Goal: Task Accomplishment & Management: Manage account settings

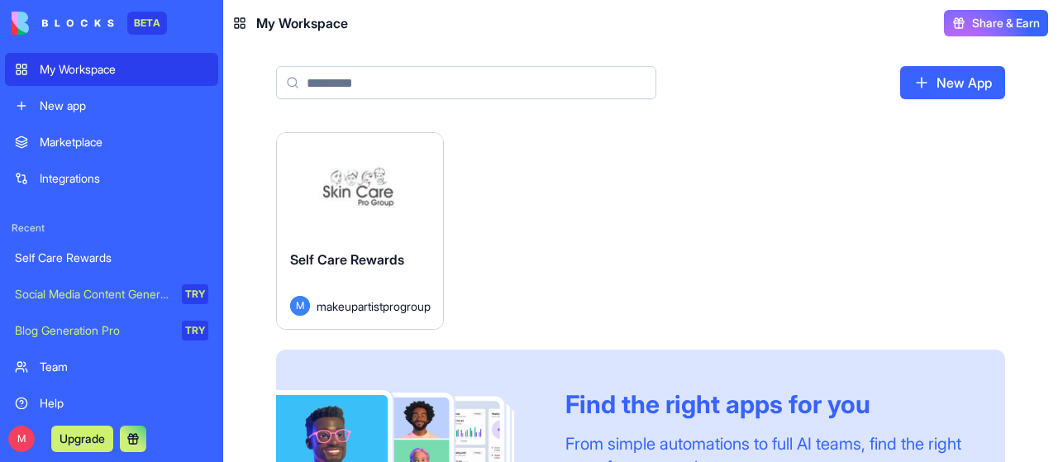
click at [367, 181] on button "Launch" at bounding box center [360, 185] width 124 height 33
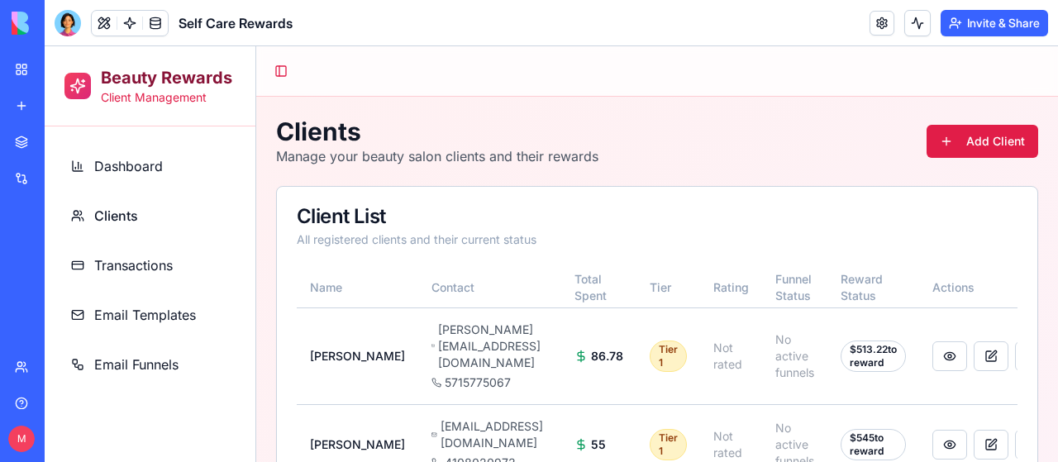
click at [122, 211] on span "Clients" at bounding box center [116, 216] width 44 height 20
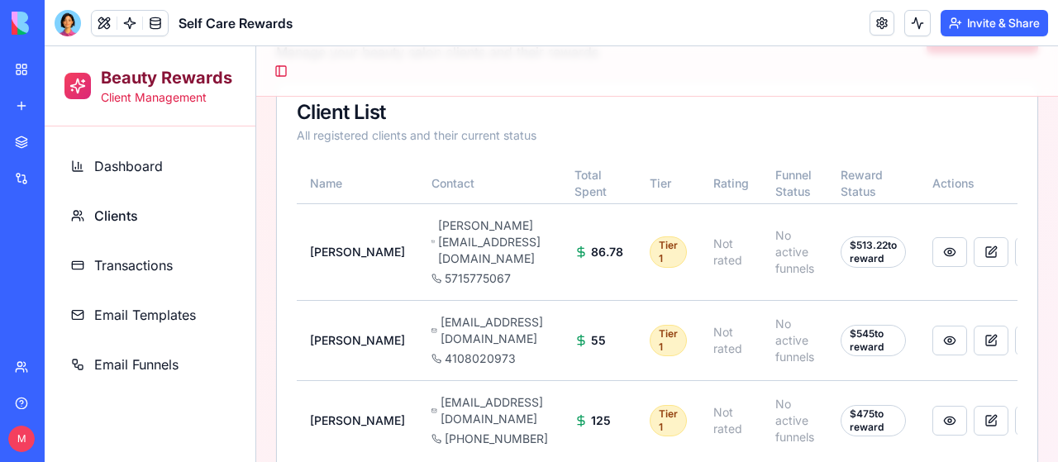
scroll to position [127, 0]
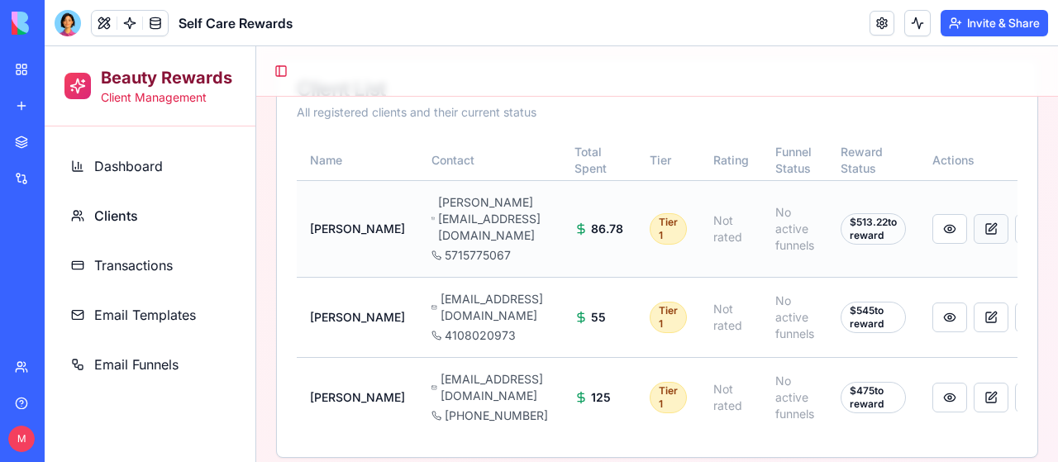
click at [996, 214] on button at bounding box center [991, 229] width 35 height 30
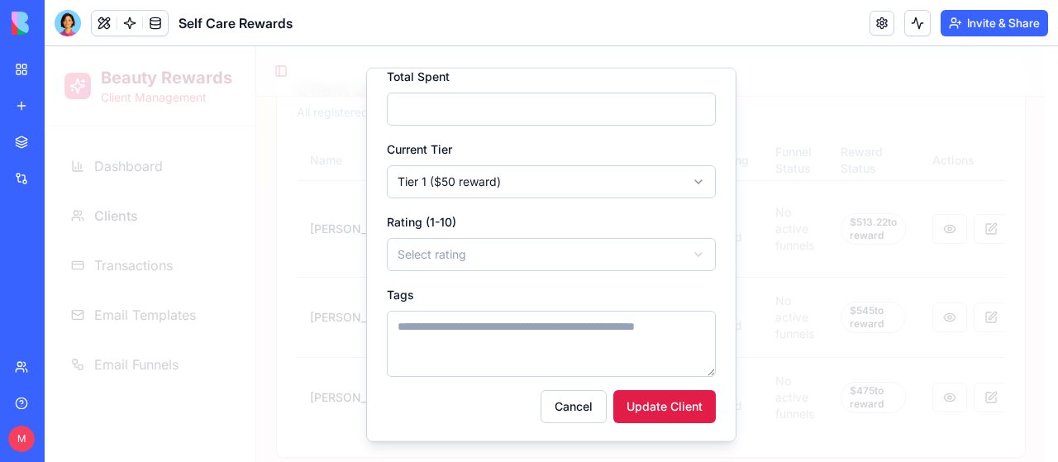
scroll to position [291, 0]
click at [567, 403] on button "Cancel" at bounding box center [574, 404] width 66 height 33
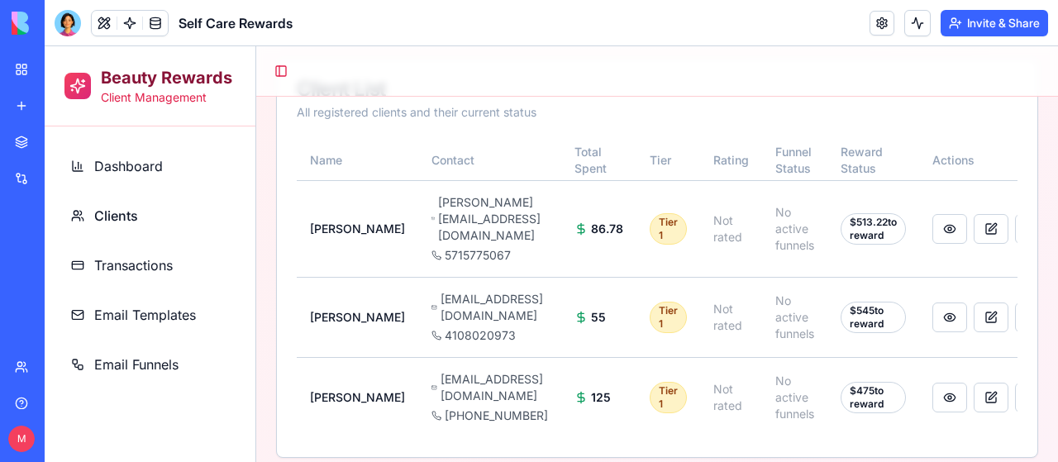
click at [177, 313] on span "Email Templates" at bounding box center [145, 315] width 102 height 20
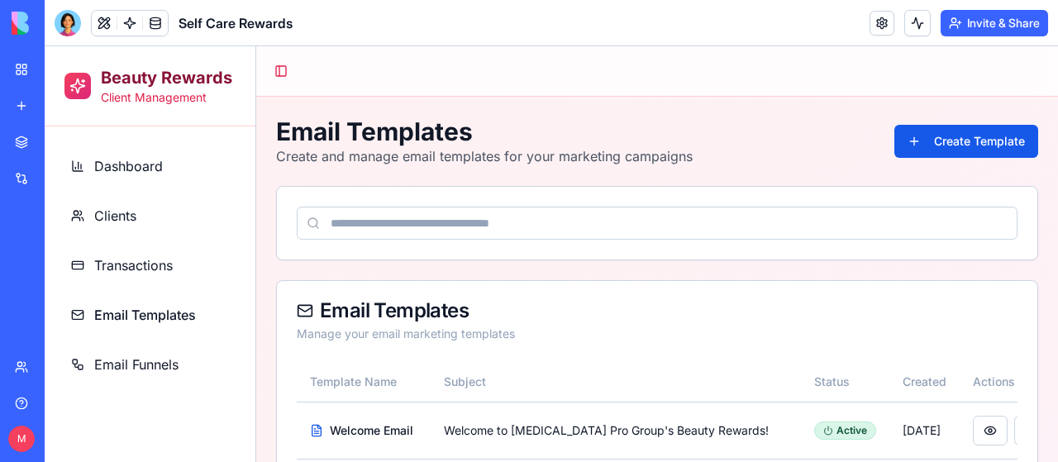
click at [145, 362] on span "Email Funnels" at bounding box center [136, 365] width 84 height 20
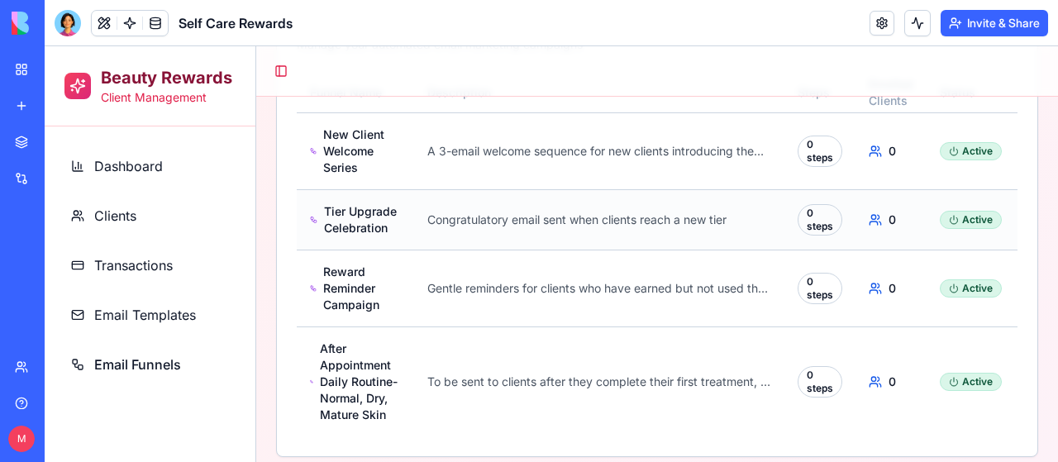
scroll to position [221, 0]
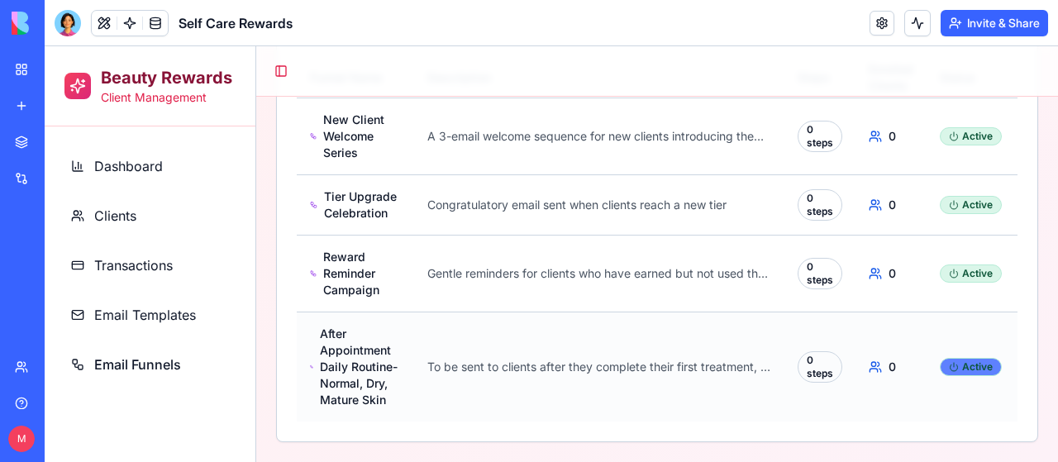
click at [960, 358] on div "Active" at bounding box center [971, 367] width 62 height 18
click at [987, 358] on div "Active" at bounding box center [971, 367] width 62 height 18
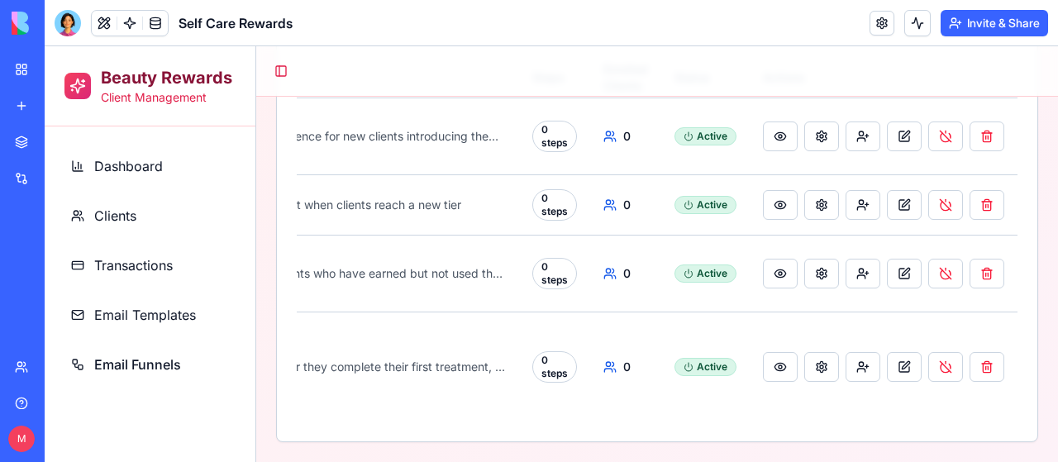
scroll to position [0, 273]
click at [893, 352] on button at bounding box center [904, 367] width 35 height 30
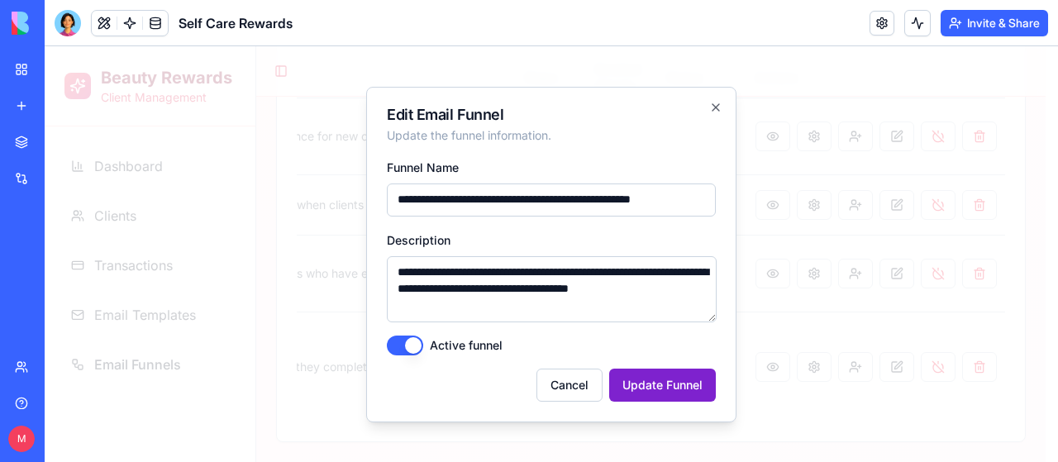
click at [671, 379] on button "Update Funnel" at bounding box center [662, 385] width 107 height 33
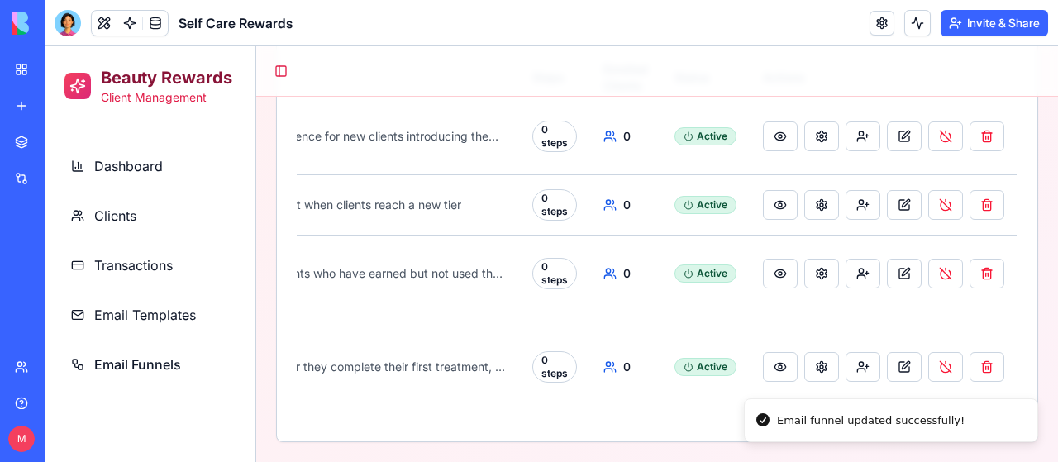
scroll to position [0, 260]
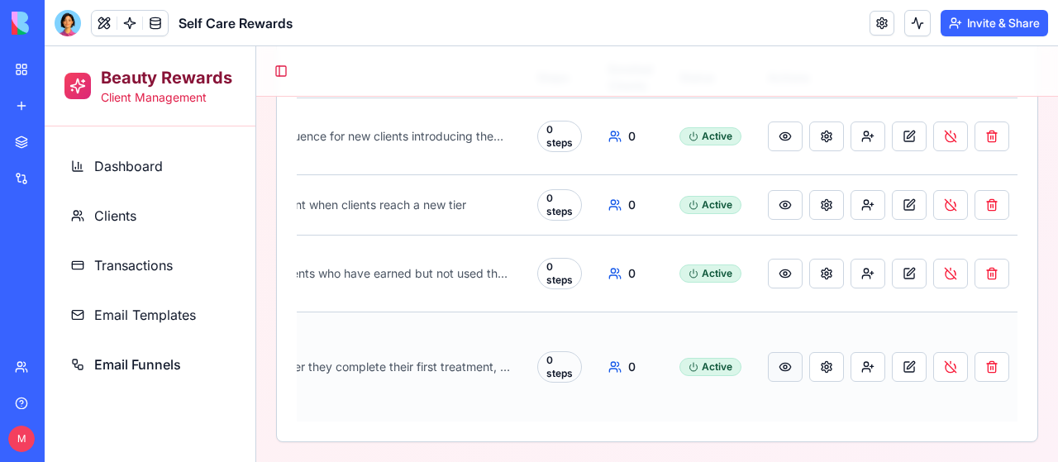
click at [780, 353] on button at bounding box center [785, 367] width 35 height 30
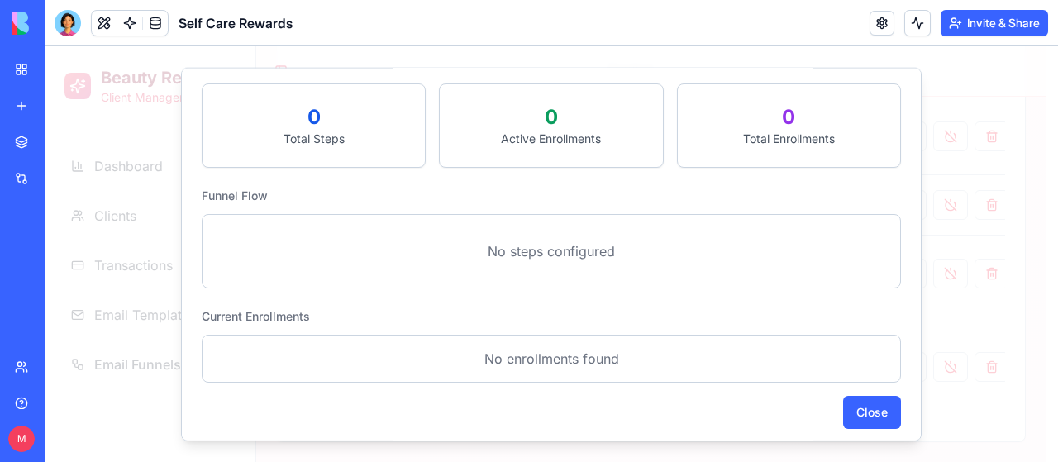
scroll to position [218, 0]
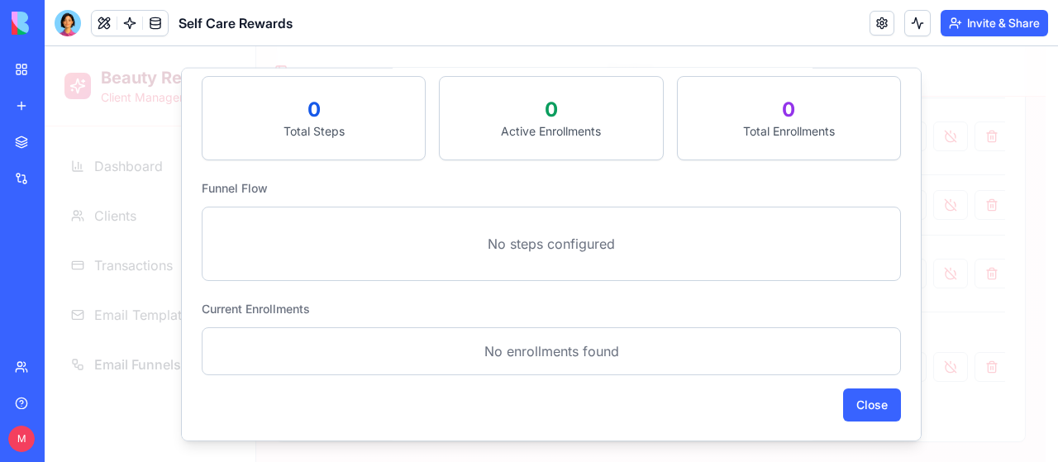
click at [544, 107] on div "0" at bounding box center [551, 109] width 183 height 26
click at [861, 409] on button "Close" at bounding box center [872, 404] width 58 height 33
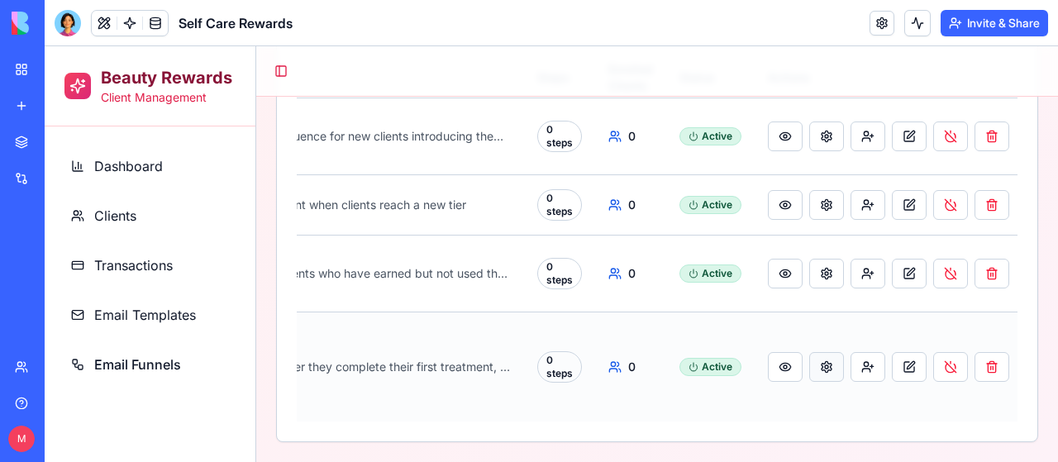
click at [823, 355] on button at bounding box center [826, 367] width 35 height 30
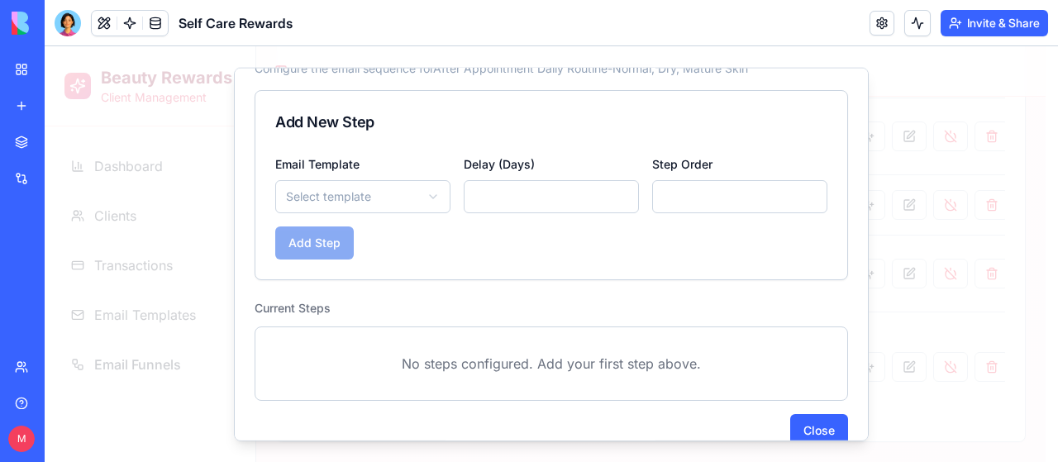
scroll to position [71, 0]
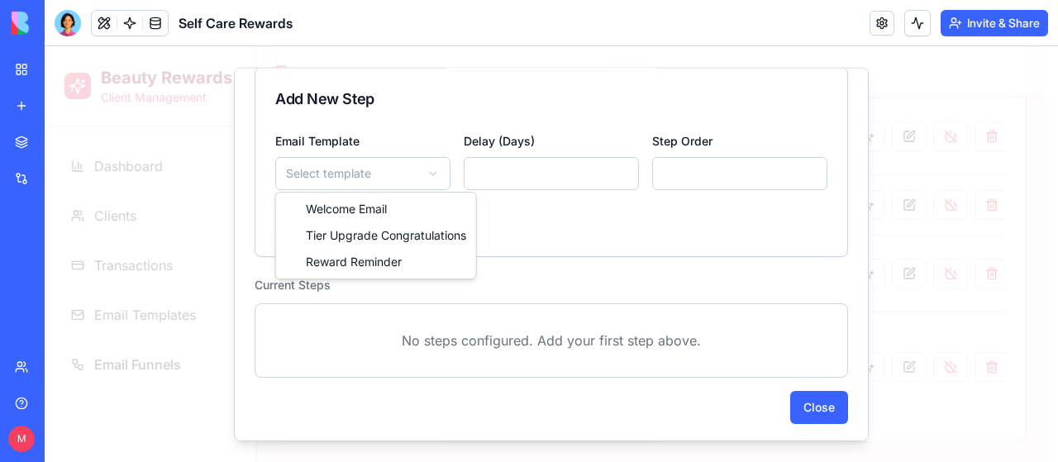
click at [428, 169] on body "Beauty Rewards Client Management Dashboard Clients Transactions Email Templates…" at bounding box center [545, 149] width 1001 height 626
click at [61, 136] on div "Marketplace" at bounding box center [50, 142] width 21 height 17
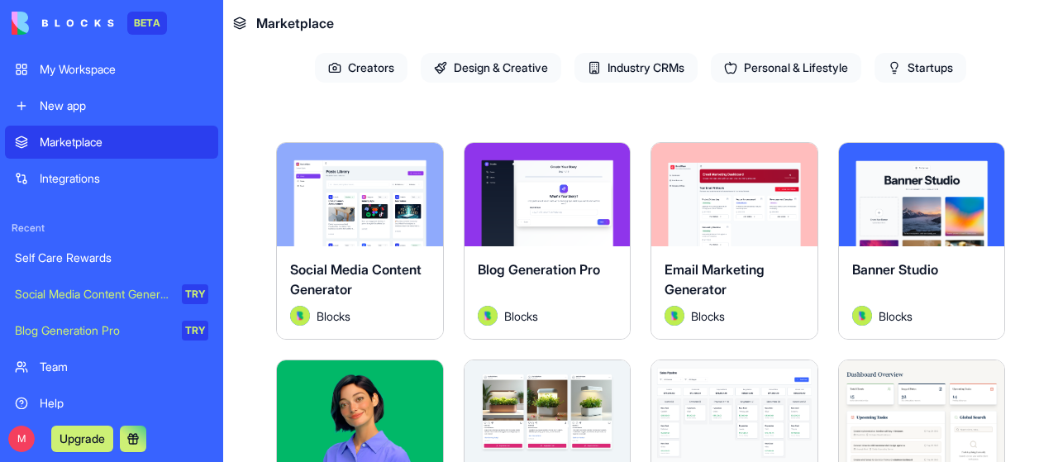
scroll to position [165, 0]
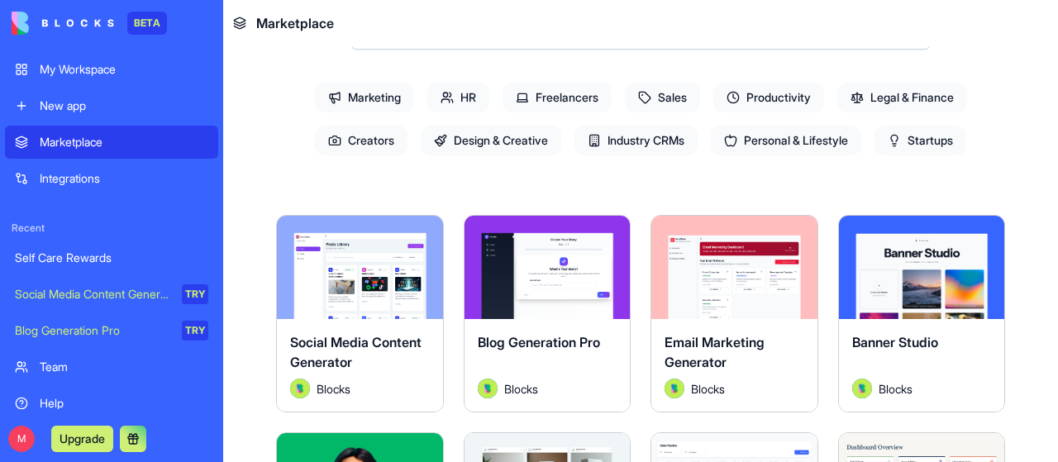
click at [738, 252] on button "Explore" at bounding box center [734, 267] width 124 height 33
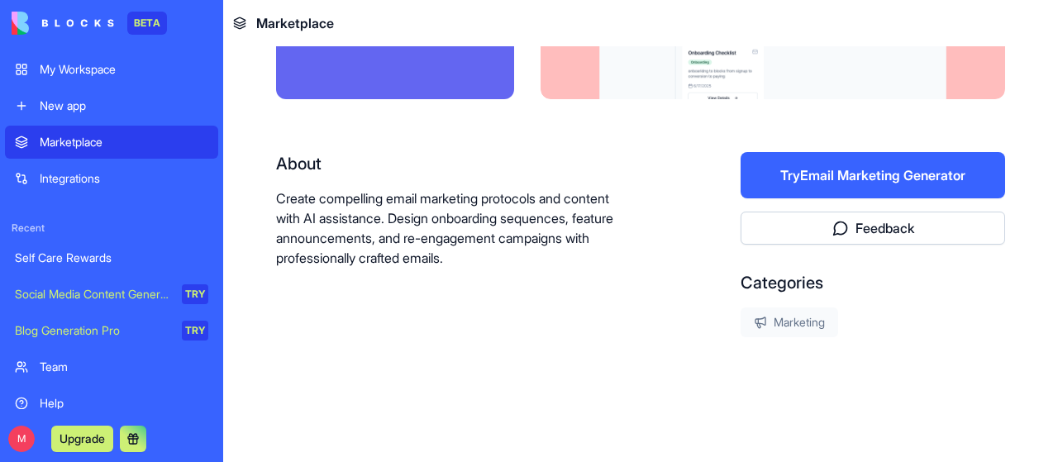
scroll to position [149, 0]
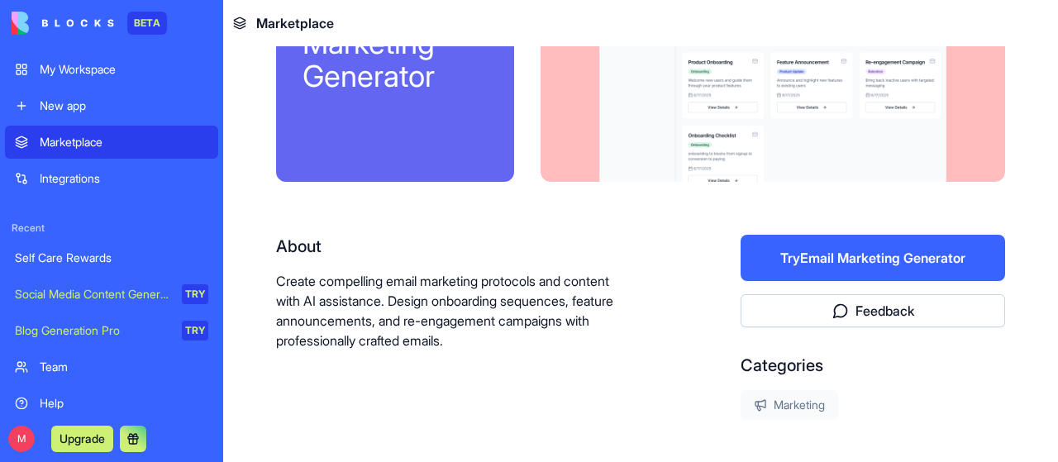
click at [813, 260] on button "Try Email Marketing Generator" at bounding box center [873, 258] width 264 height 46
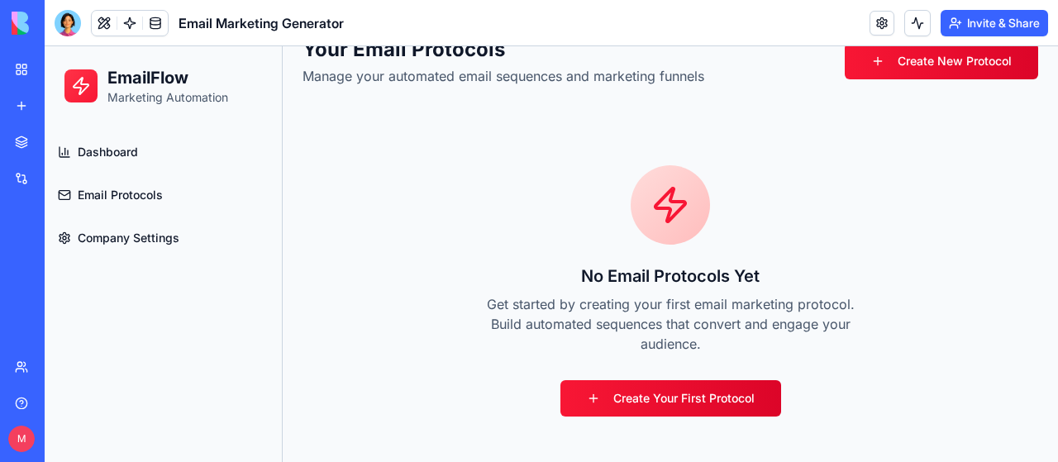
scroll to position [231, 0]
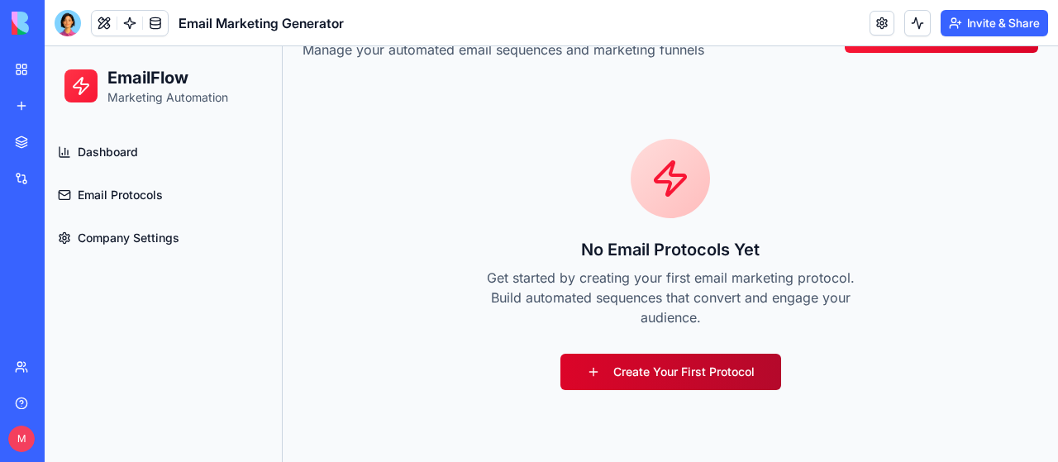
click at [666, 375] on link "Create Your First Protocol" at bounding box center [670, 372] width 221 height 36
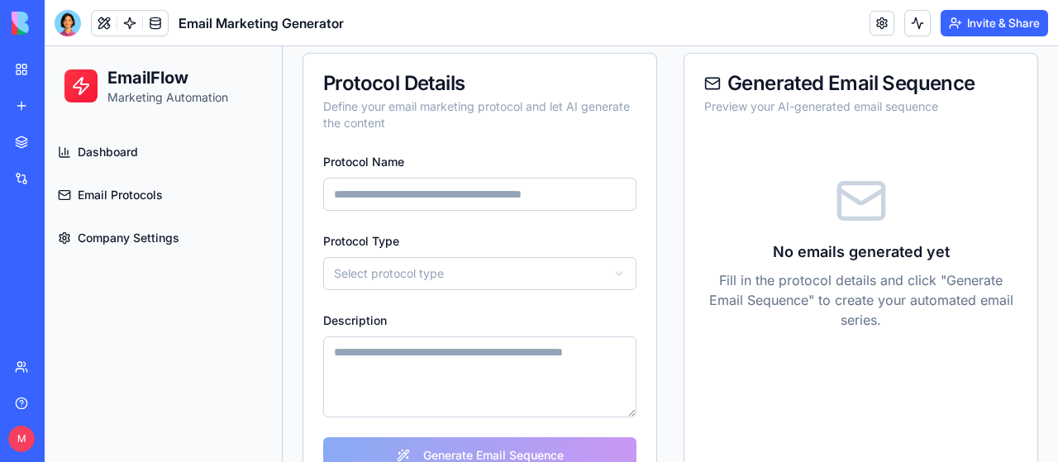
scroll to position [165, 0]
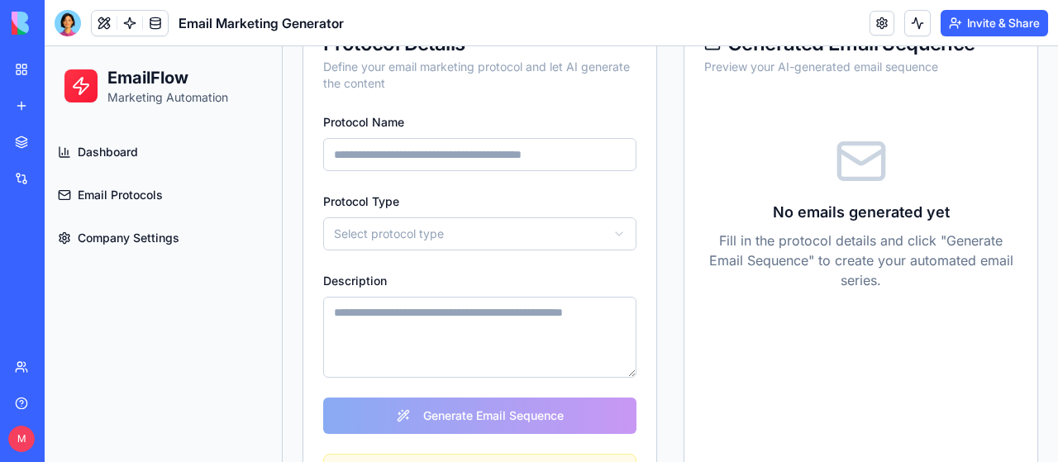
click at [155, 236] on span "Company Settings" at bounding box center [129, 238] width 102 height 17
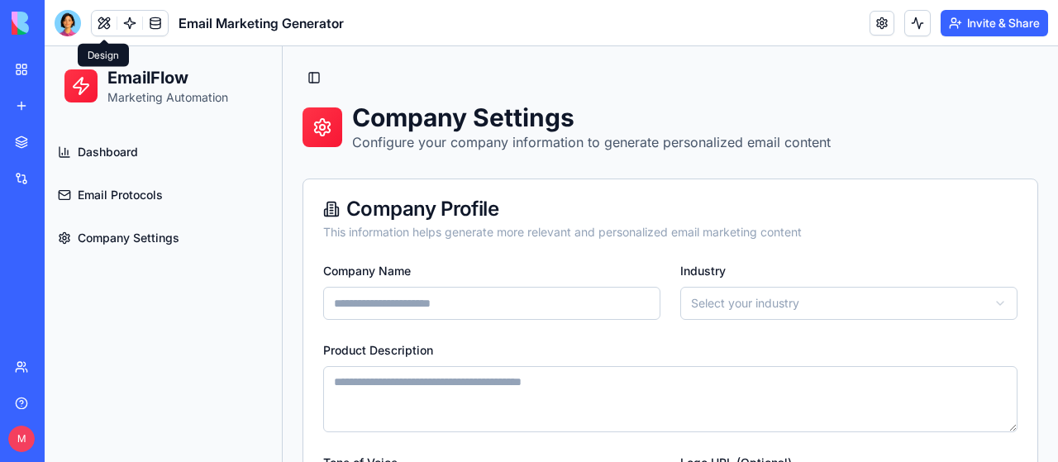
click at [358, 297] on input "Company Name" at bounding box center [491, 303] width 337 height 33
type input "**********"
click at [706, 298] on html "**********" at bounding box center [551, 449] width 1013 height 807
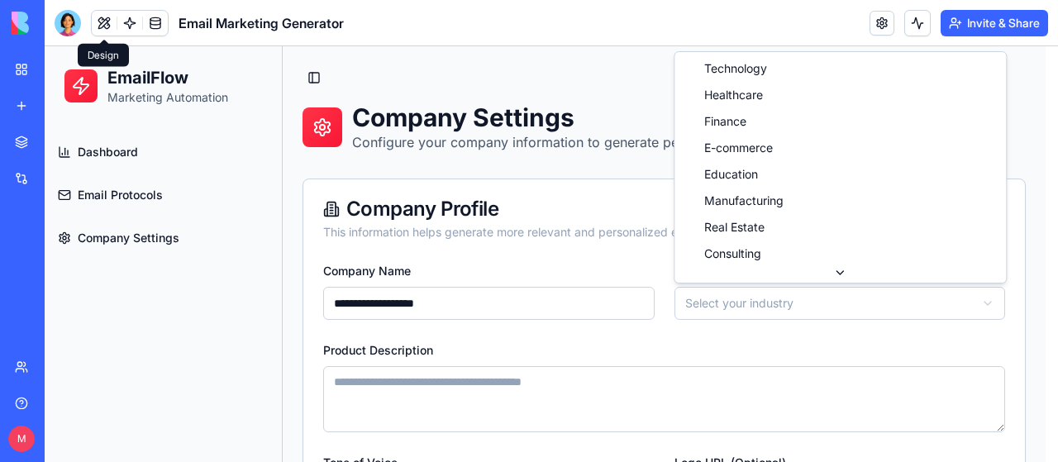
select select "**********"
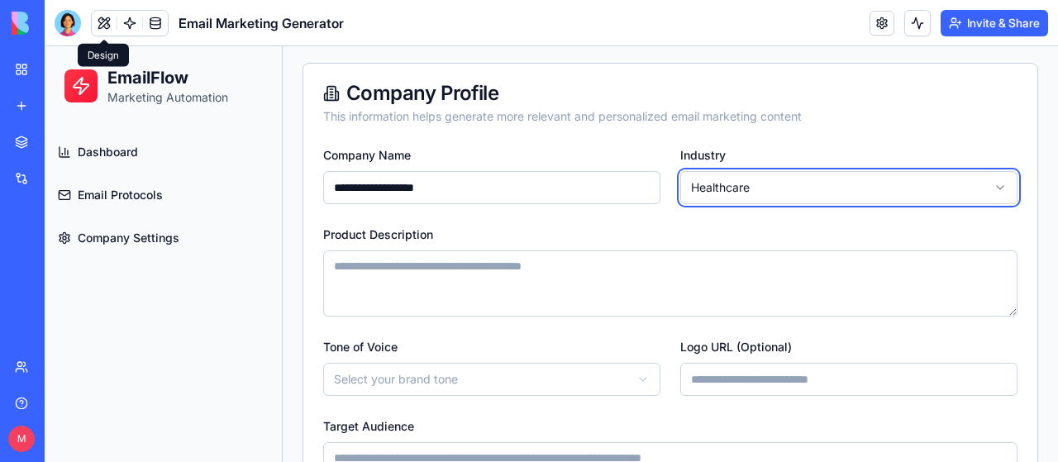
scroll to position [83, 0]
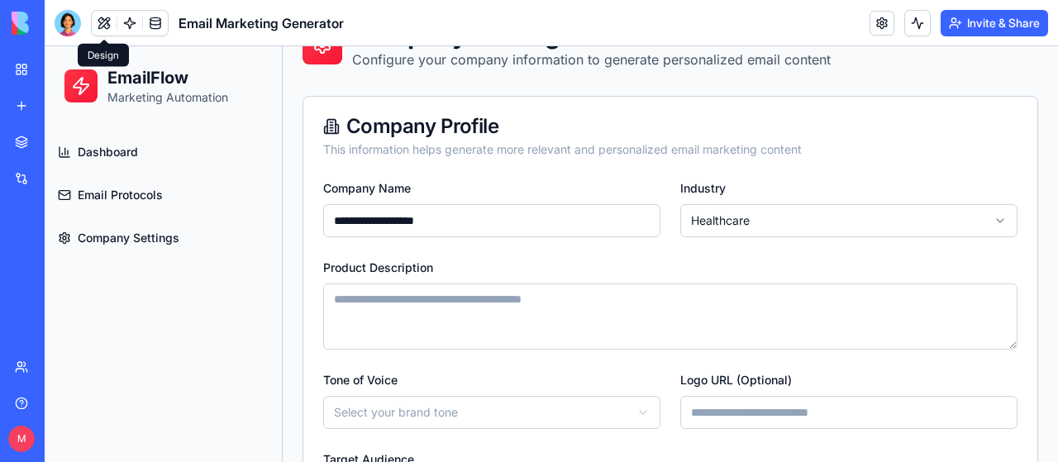
click at [485, 300] on textarea "Product Description" at bounding box center [670, 317] width 694 height 66
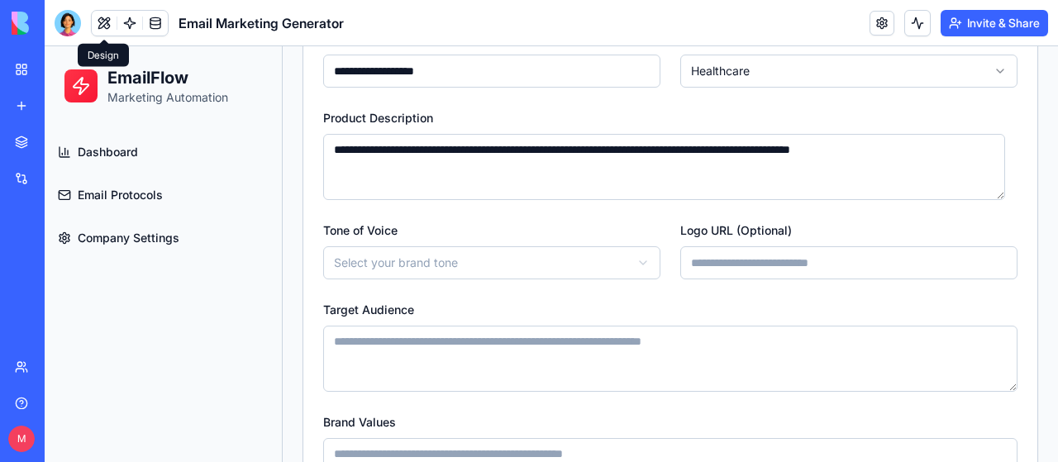
scroll to position [248, 0]
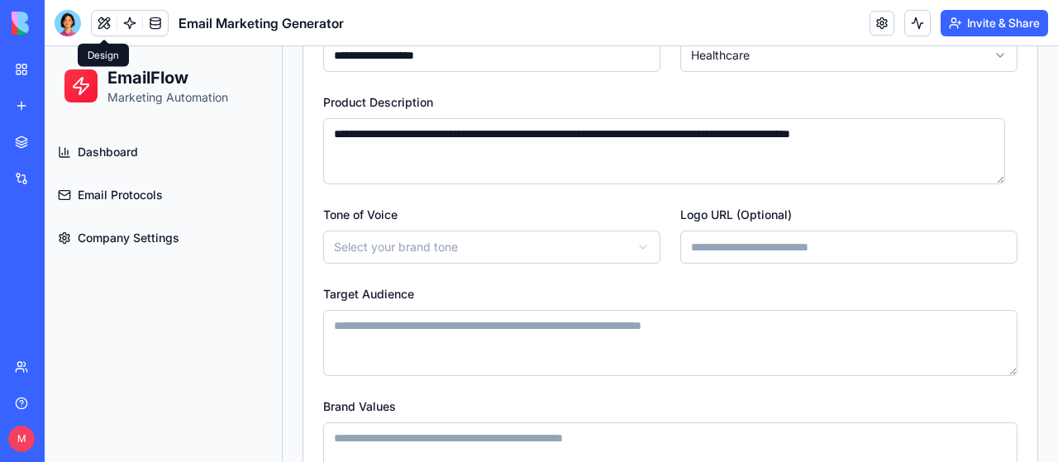
type textarea "**********"
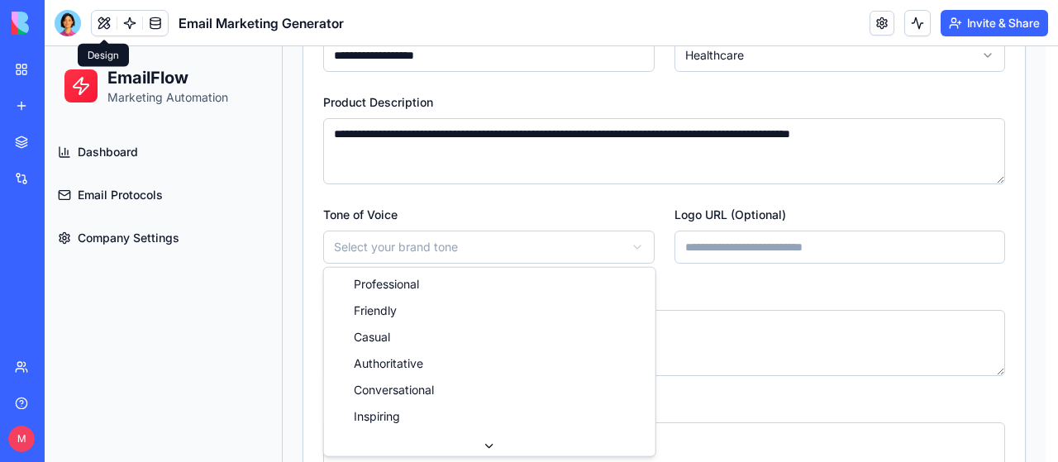
click at [613, 241] on html "**********" at bounding box center [551, 201] width 1013 height 807
select select "********"
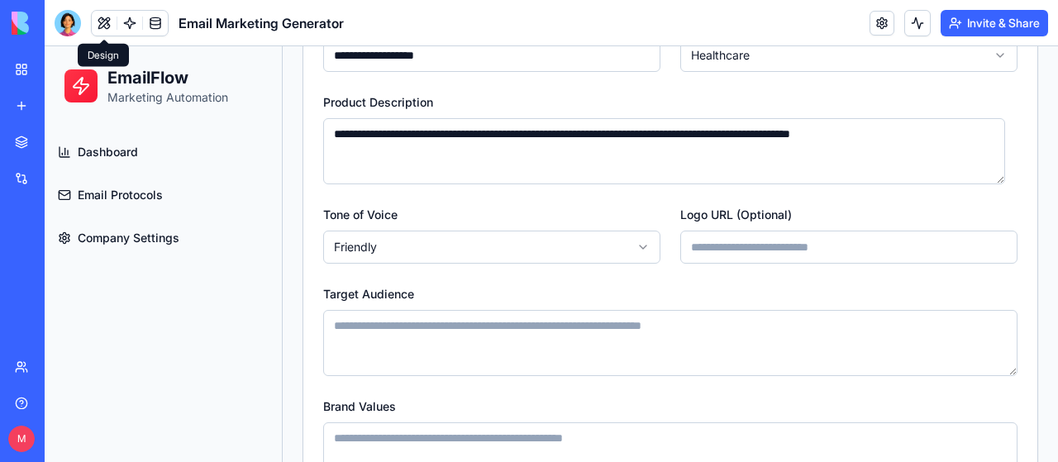
click at [709, 241] on input "Logo URL (Optional)" at bounding box center [848, 247] width 337 height 33
paste input "**********"
type input "**********"
drag, startPoint x: 868, startPoint y: 243, endPoint x: 646, endPoint y: 254, distance: 221.8
click at [646, 254] on div "**********" at bounding box center [670, 234] width 694 height 60
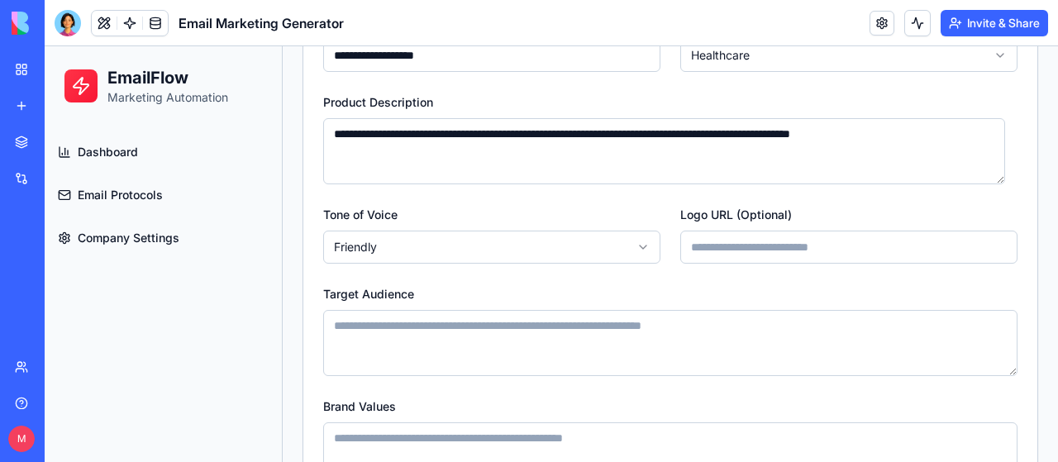
paste input "**********"
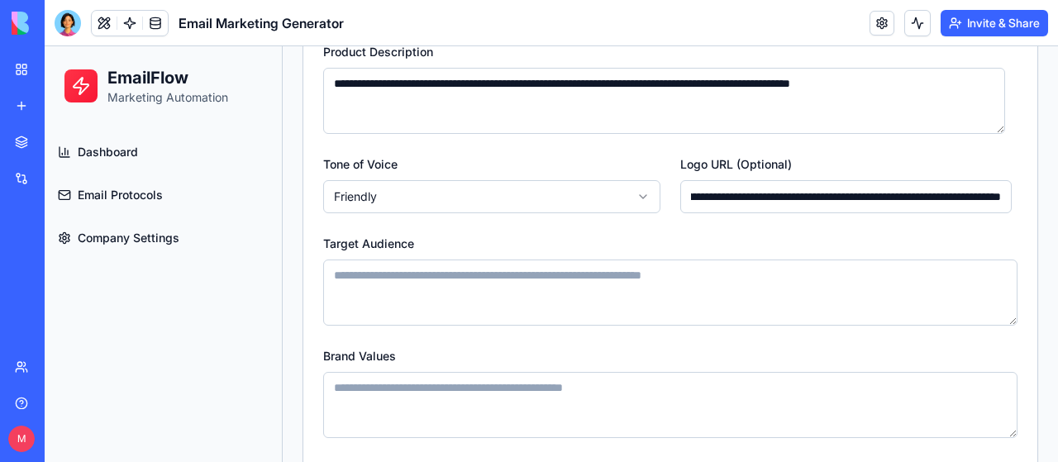
scroll to position [225, 0]
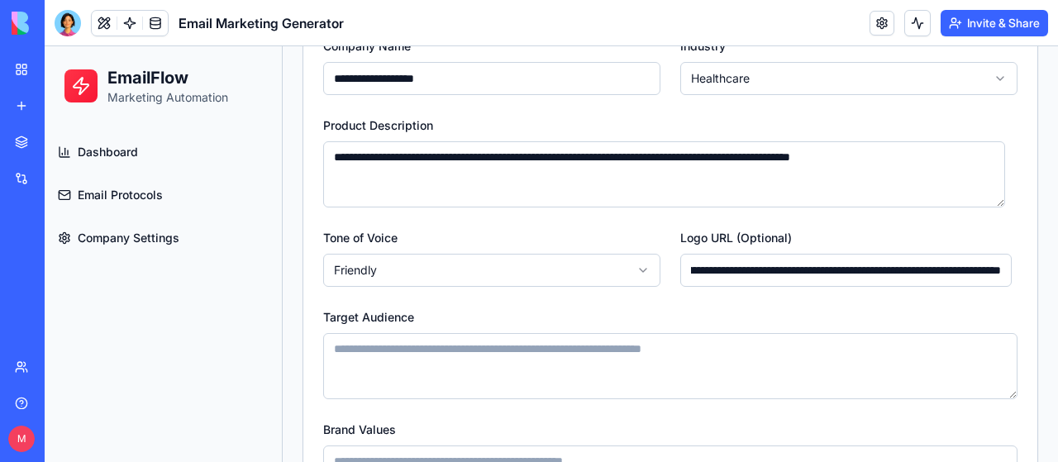
type input "**********"
click at [336, 345] on textarea "Target Audience" at bounding box center [670, 366] width 694 height 66
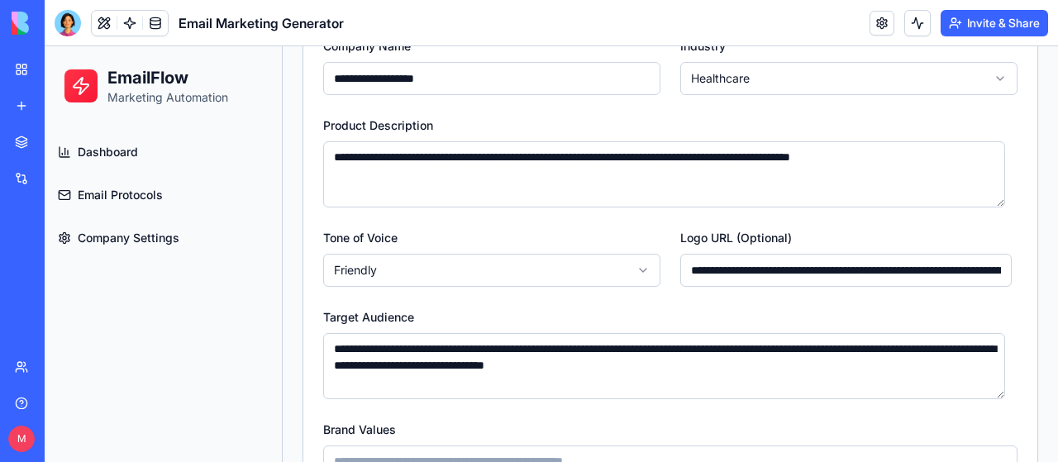
drag, startPoint x: 651, startPoint y: 365, endPoint x: 681, endPoint y: 365, distance: 29.8
click at [681, 365] on textarea "**********" at bounding box center [664, 366] width 682 height 66
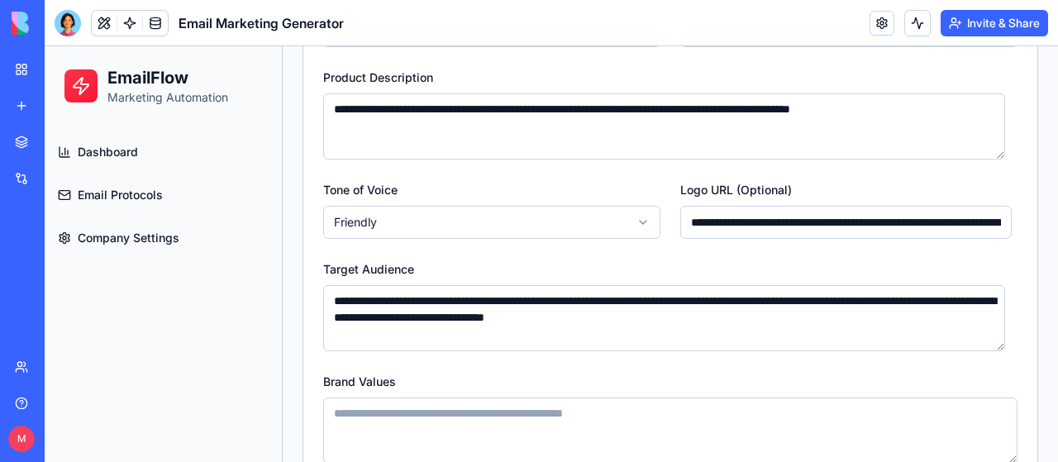
scroll to position [307, 0]
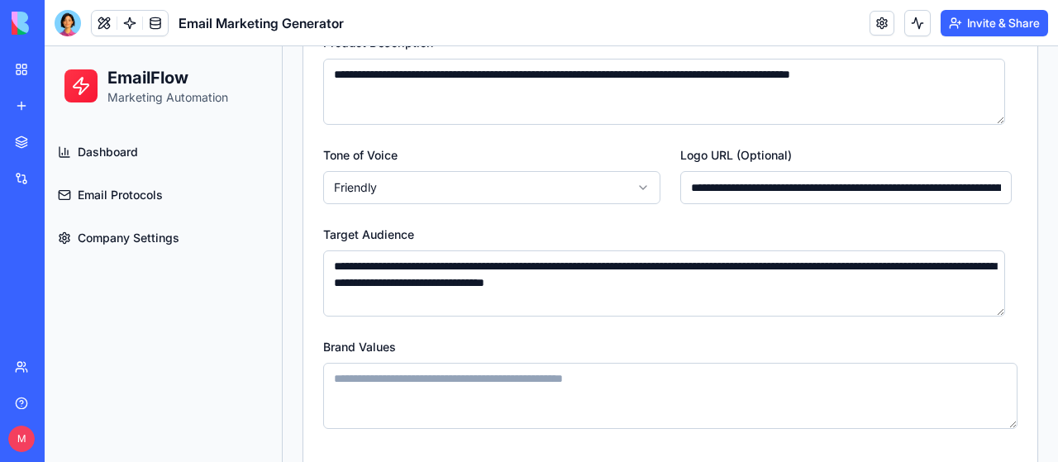
type textarea "**********"
click at [465, 374] on textarea "Brand Values" at bounding box center [670, 396] width 694 height 66
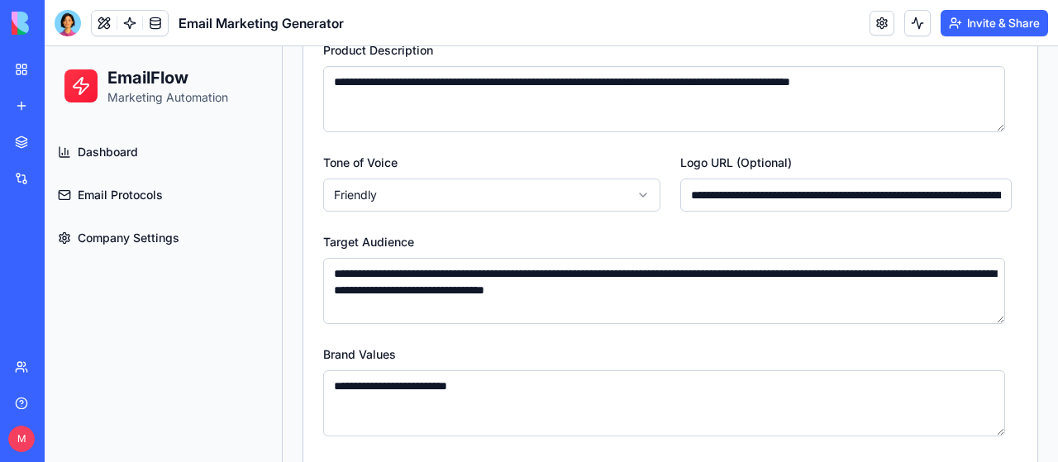
scroll to position [390, 0]
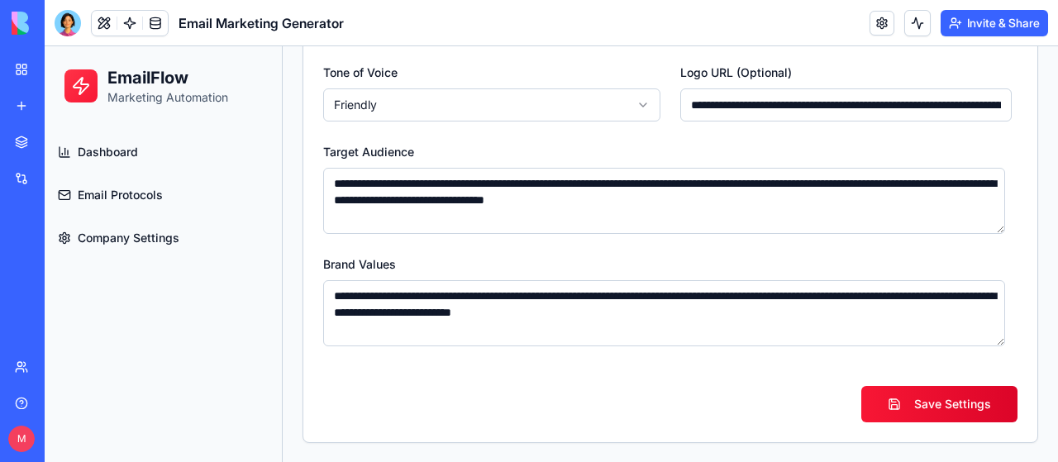
click at [698, 313] on textarea "**********" at bounding box center [664, 313] width 682 height 66
type textarea "**********"
click at [910, 403] on button "Save Settings" at bounding box center [939, 404] width 156 height 36
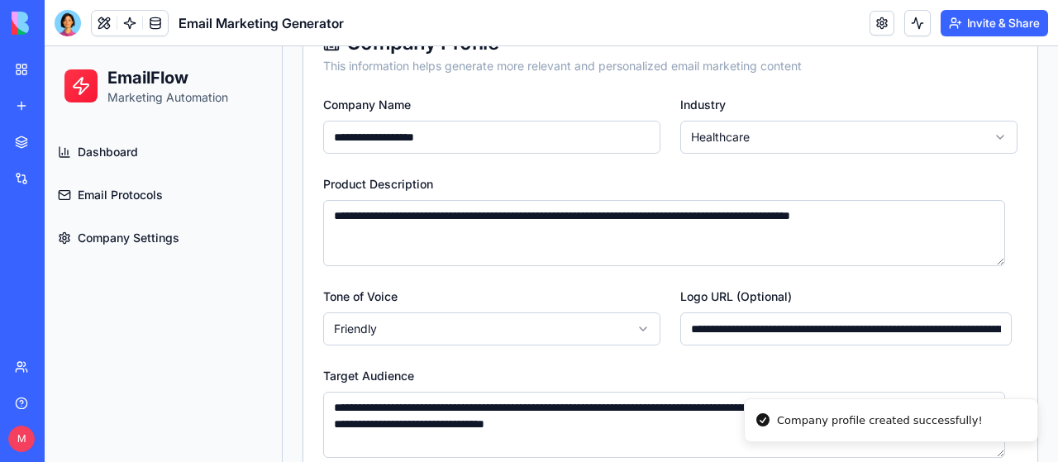
scroll to position [0, 0]
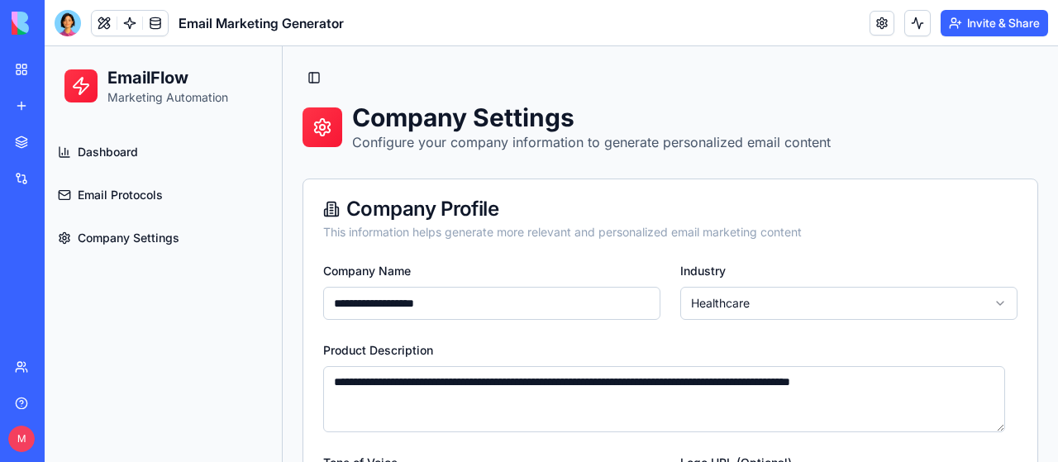
click at [122, 148] on span "Dashboard" at bounding box center [108, 152] width 60 height 17
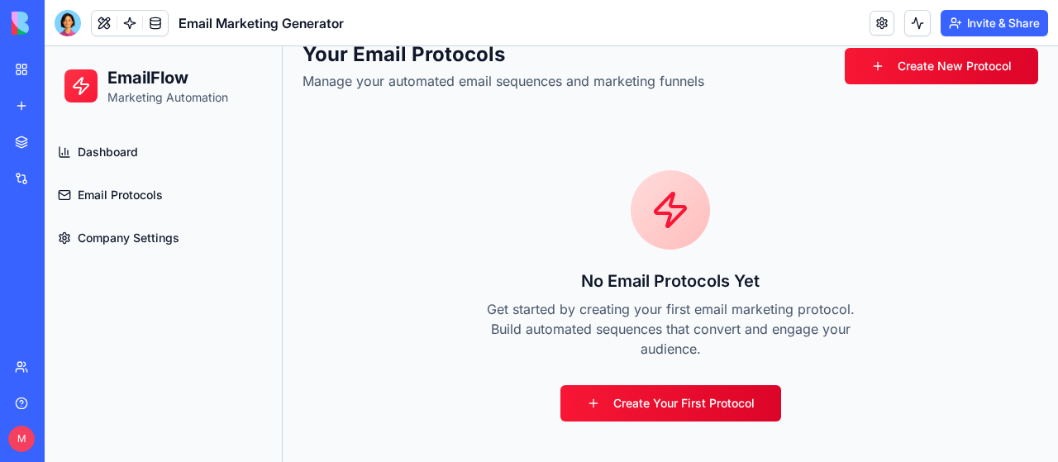
scroll to position [231, 0]
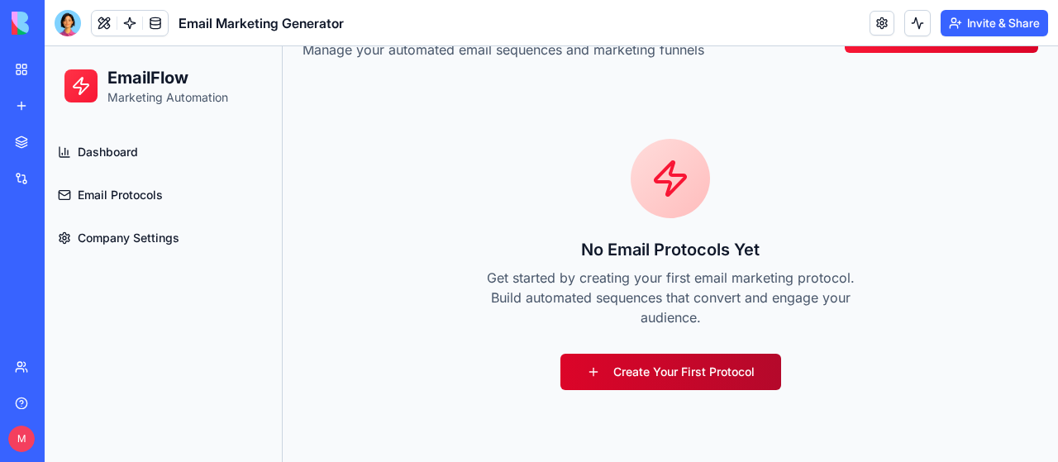
click at [651, 372] on link "Create Your First Protocol" at bounding box center [670, 372] width 221 height 36
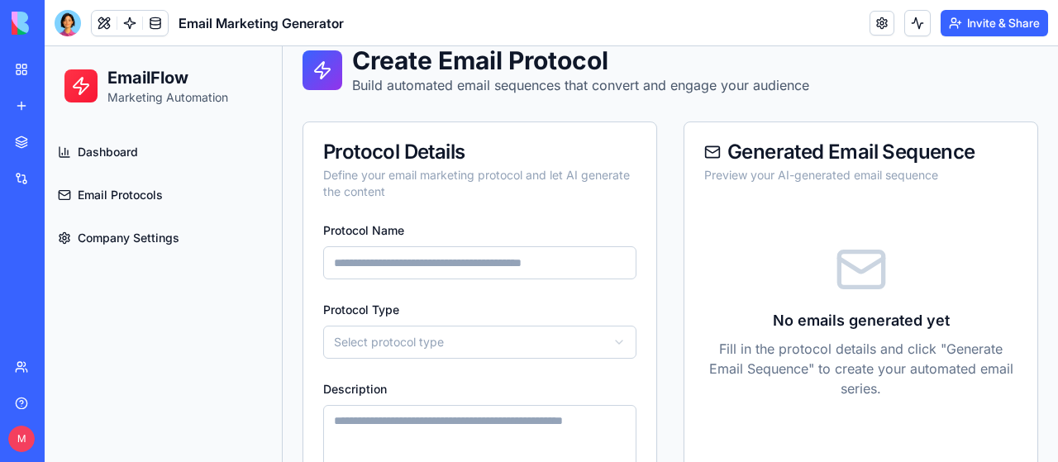
scroll to position [83, 0]
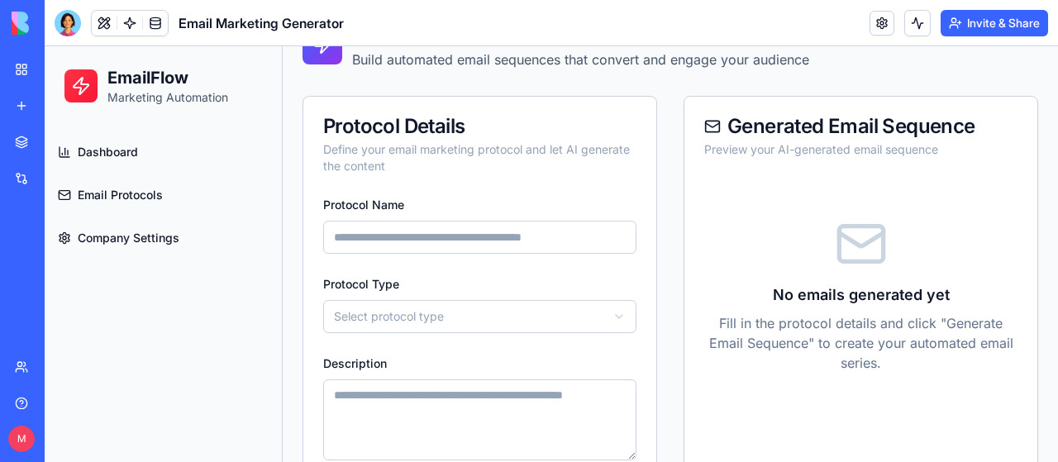
click at [406, 234] on input "Protocol Name" at bounding box center [479, 237] width 313 height 33
type input "*"
type input "**********"
click at [590, 316] on html "**********" at bounding box center [551, 260] width 1013 height 593
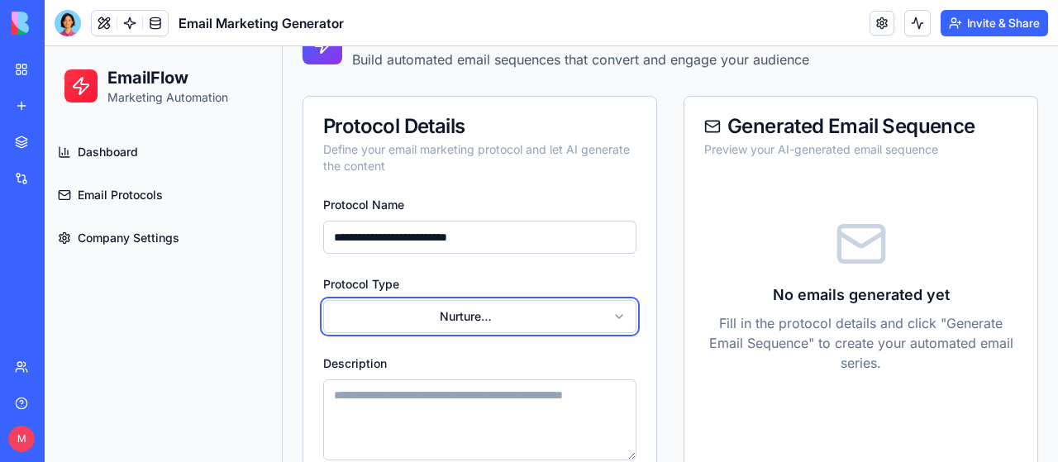
scroll to position [165, 0]
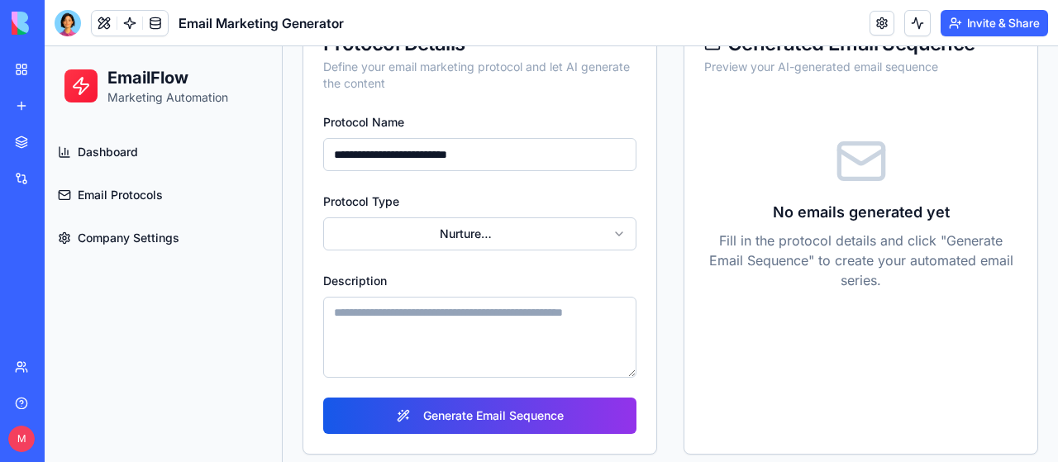
click at [334, 312] on textarea "Description" at bounding box center [479, 337] width 313 height 81
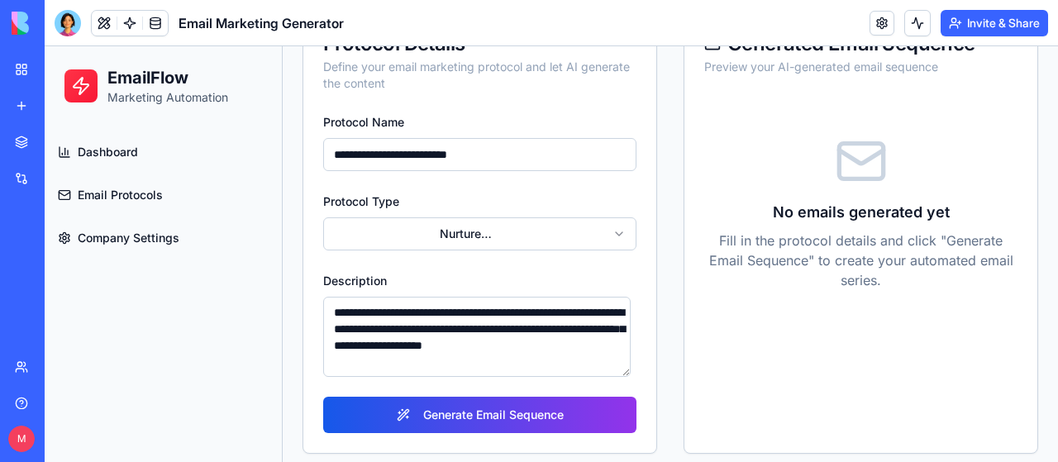
click at [556, 341] on textarea "**********" at bounding box center [476, 337] width 307 height 80
click at [521, 358] on textarea "**********" at bounding box center [476, 337] width 307 height 80
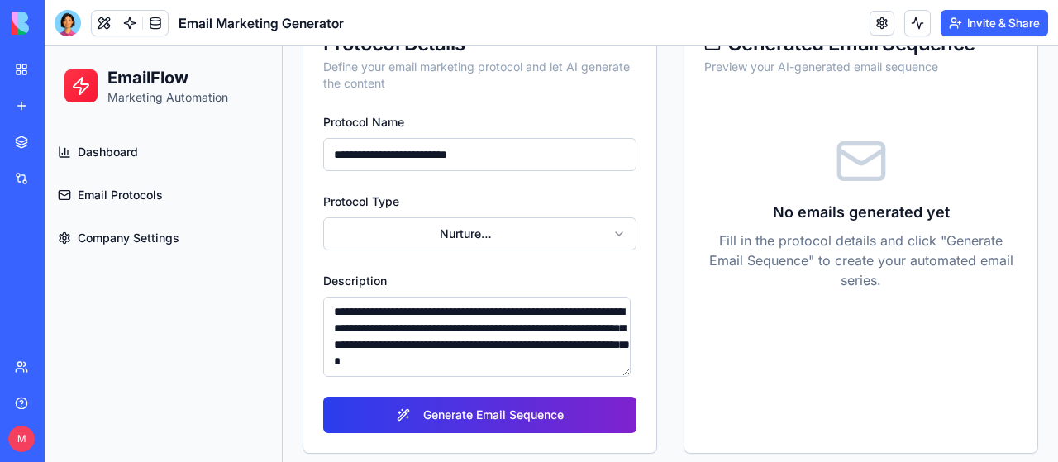
type textarea "**********"
click at [513, 417] on button "Generate Email Sequence" at bounding box center [479, 415] width 313 height 36
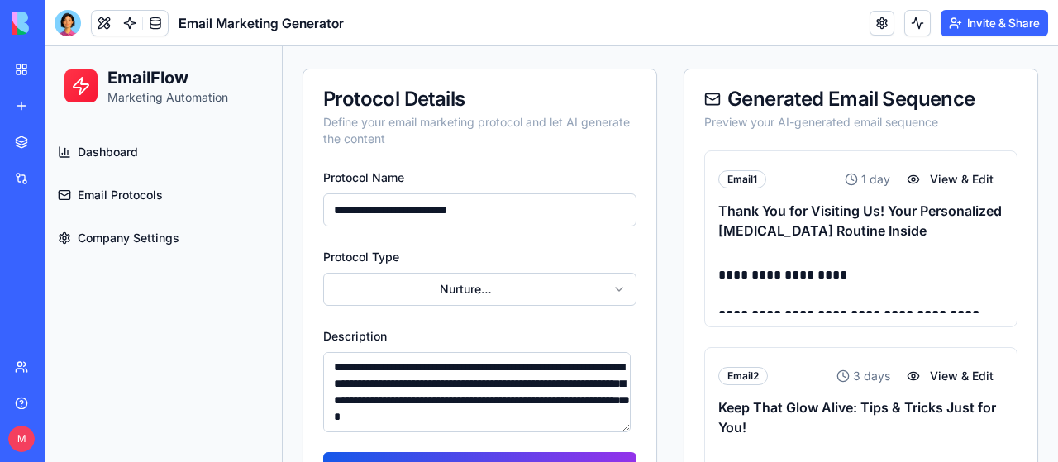
scroll to position [83, 0]
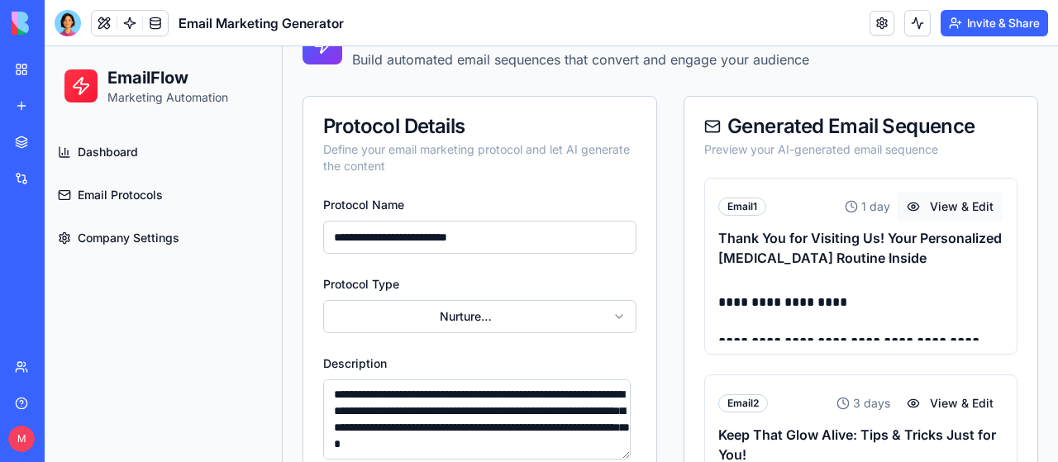
click at [900, 204] on button "View & Edit" at bounding box center [950, 207] width 107 height 30
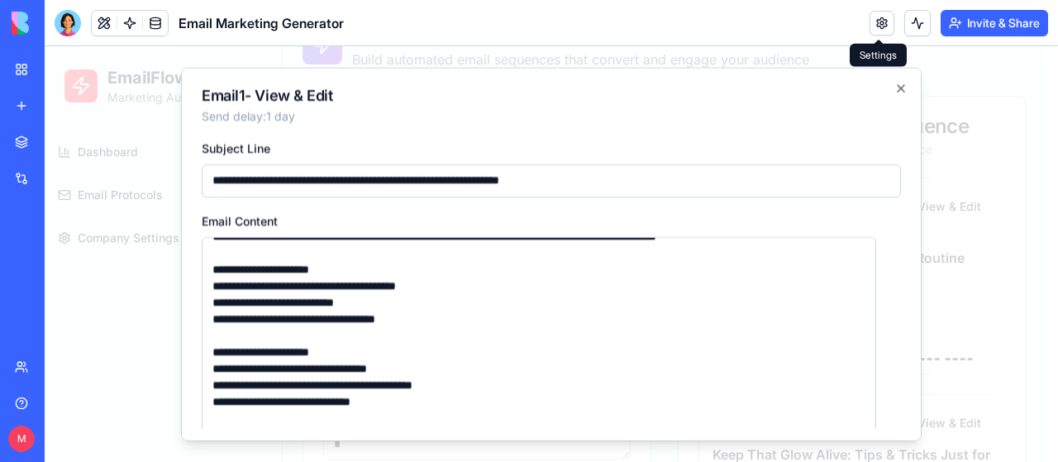
click at [879, 26] on link at bounding box center [882, 23] width 25 height 25
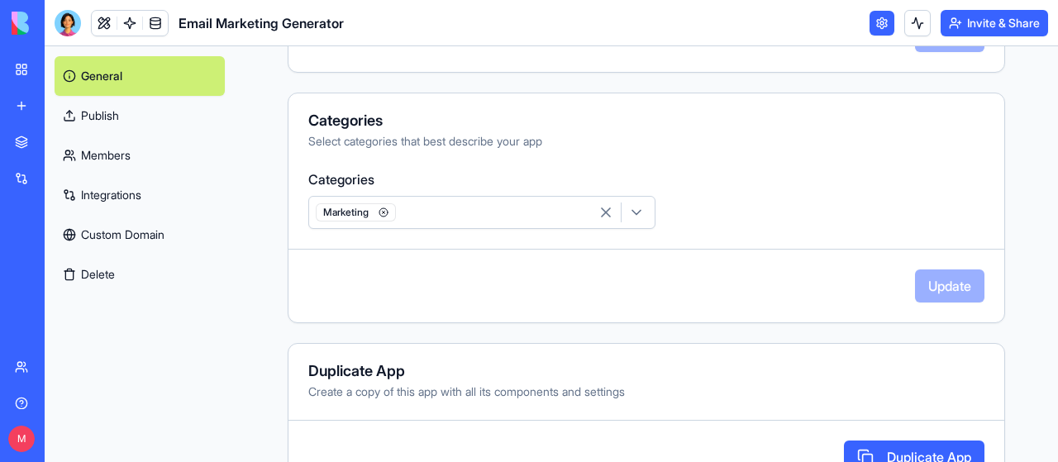
scroll to position [560, 0]
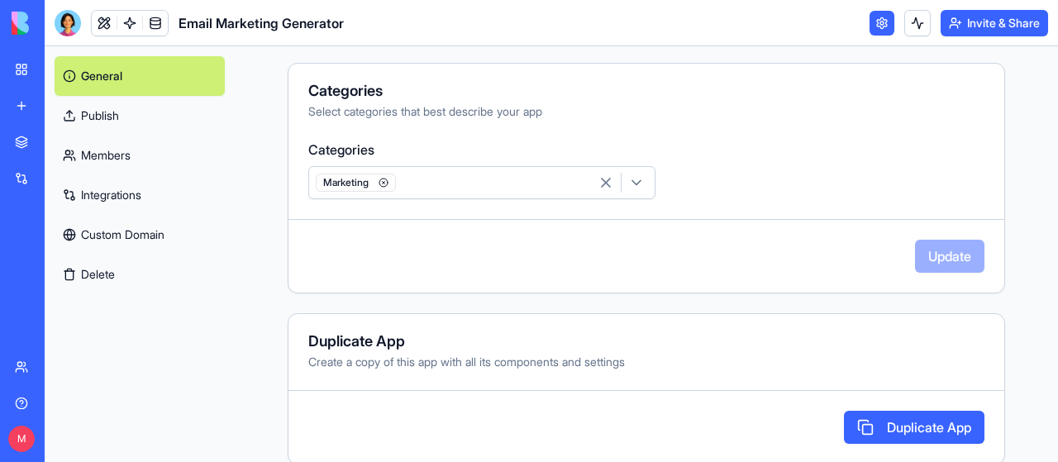
click at [117, 70] on link "General" at bounding box center [140, 76] width 170 height 40
click at [105, 17] on link at bounding box center [104, 23] width 25 height 25
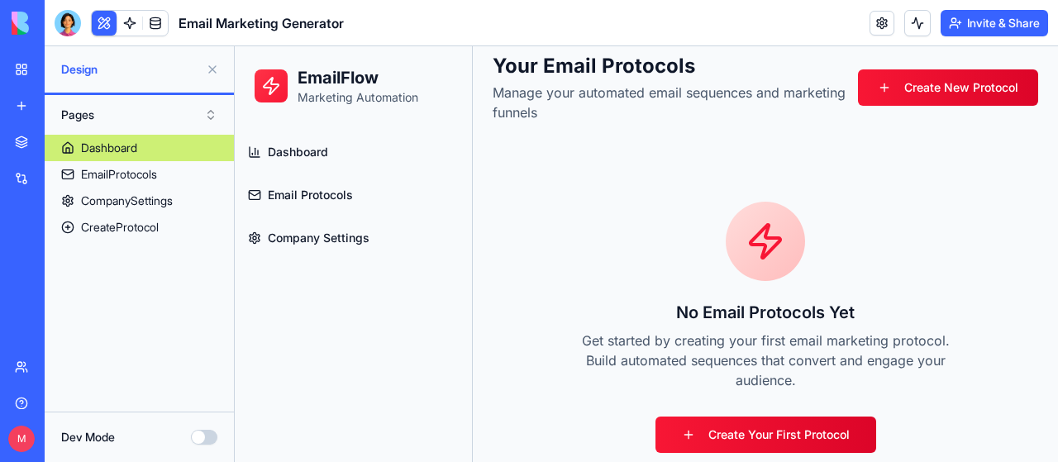
scroll to position [248, 0]
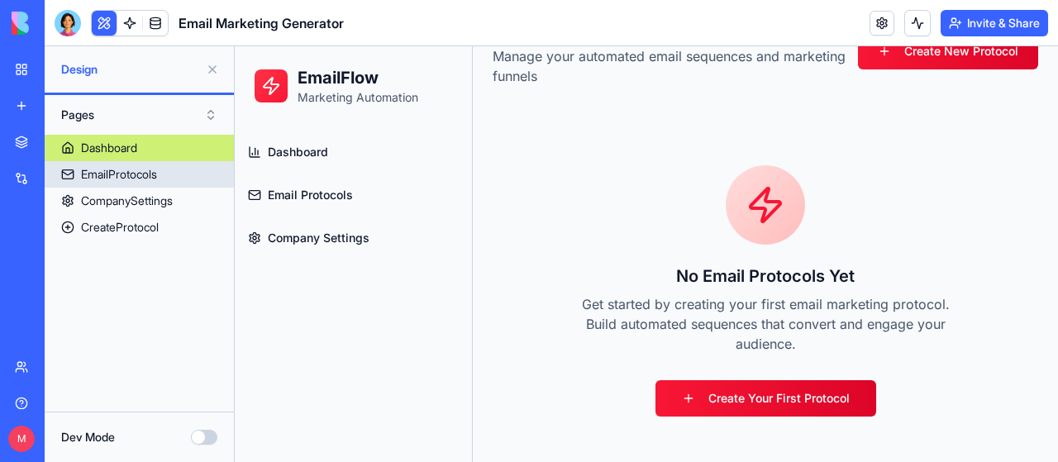
click at [150, 174] on div "EmailProtocols" at bounding box center [119, 174] width 76 height 17
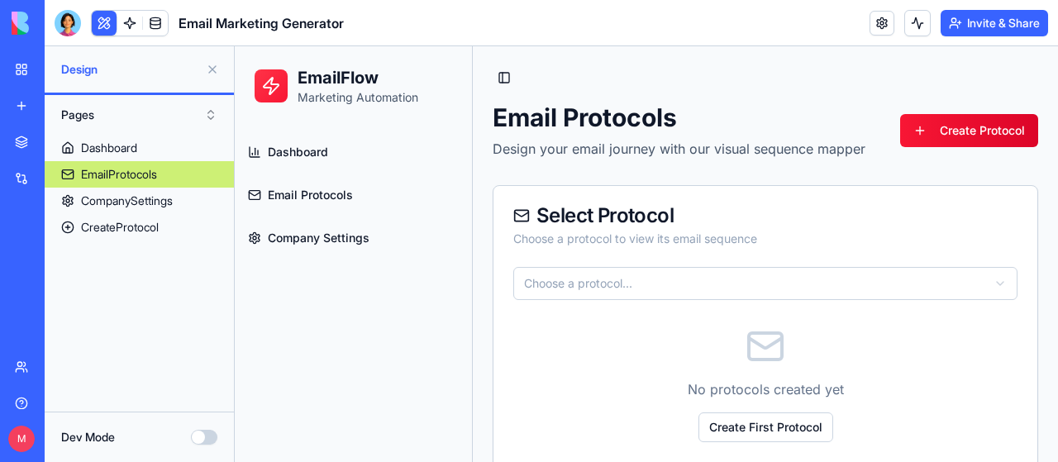
click at [293, 192] on span "Email Protocols" at bounding box center [310, 195] width 85 height 17
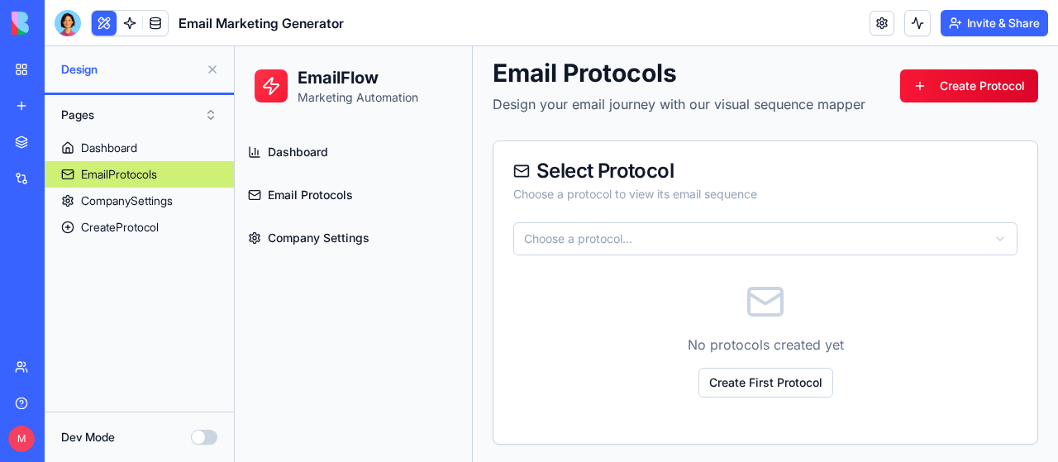
scroll to position [83, 0]
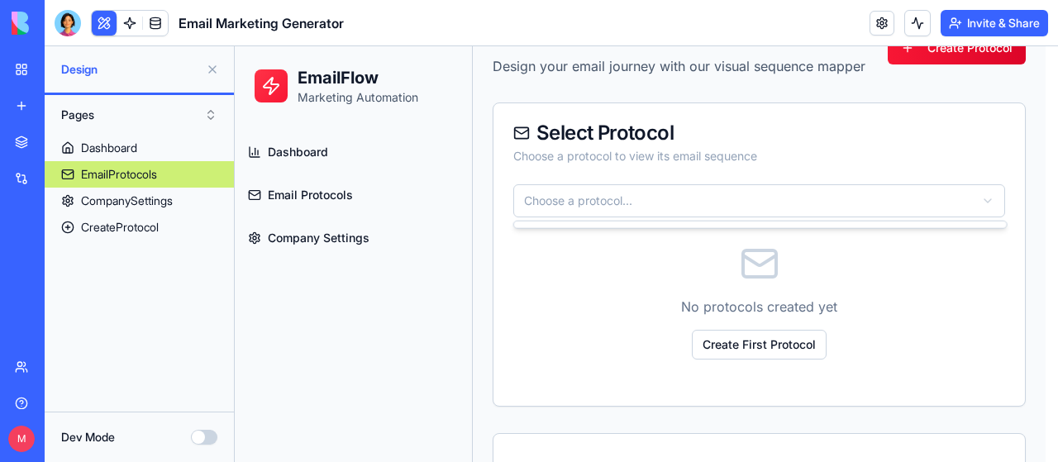
click at [577, 197] on html "EmailFlow Marketing Automation Dashboard Email Protocols Company Settings Toggl…" at bounding box center [646, 367] width 823 height 807
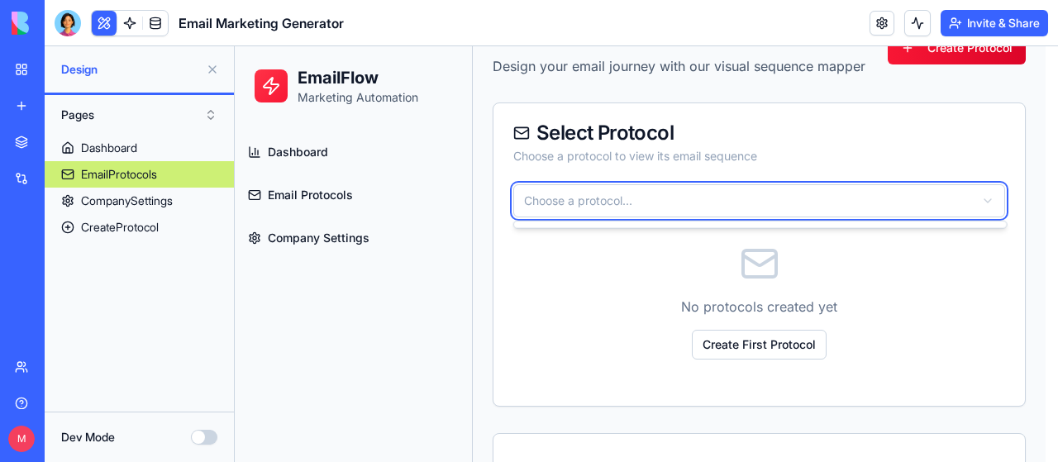
click at [577, 197] on html "EmailFlow Marketing Automation Dashboard Email Protocols Company Settings Toggl…" at bounding box center [646, 367] width 823 height 807
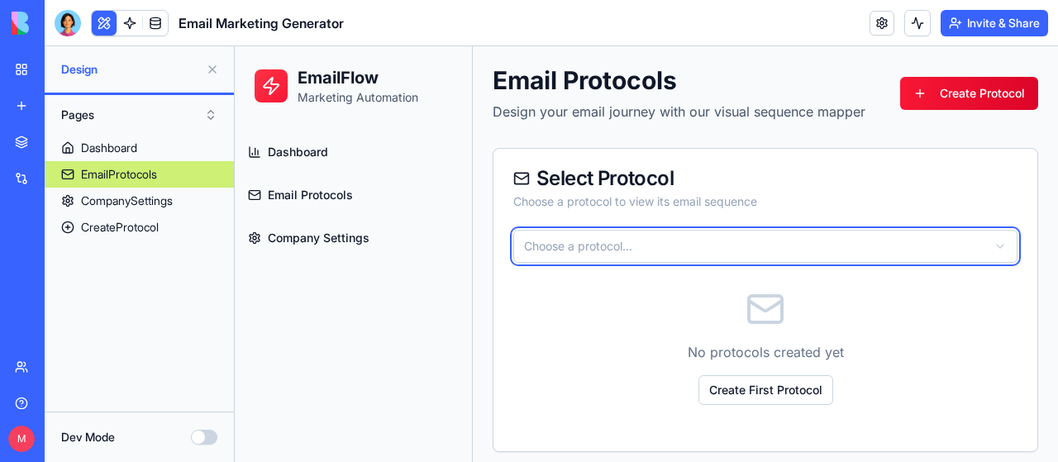
scroll to position [0, 0]
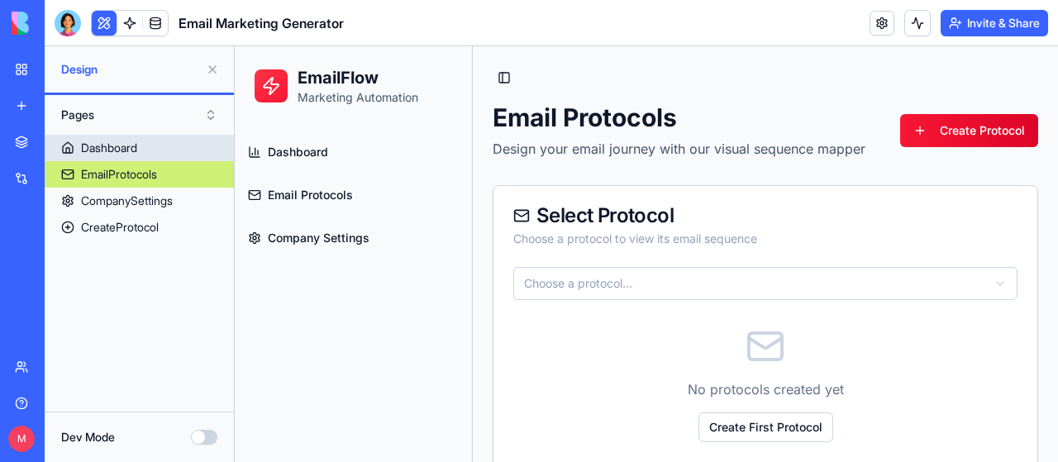
click at [126, 145] on div "Dashboard" at bounding box center [109, 148] width 56 height 17
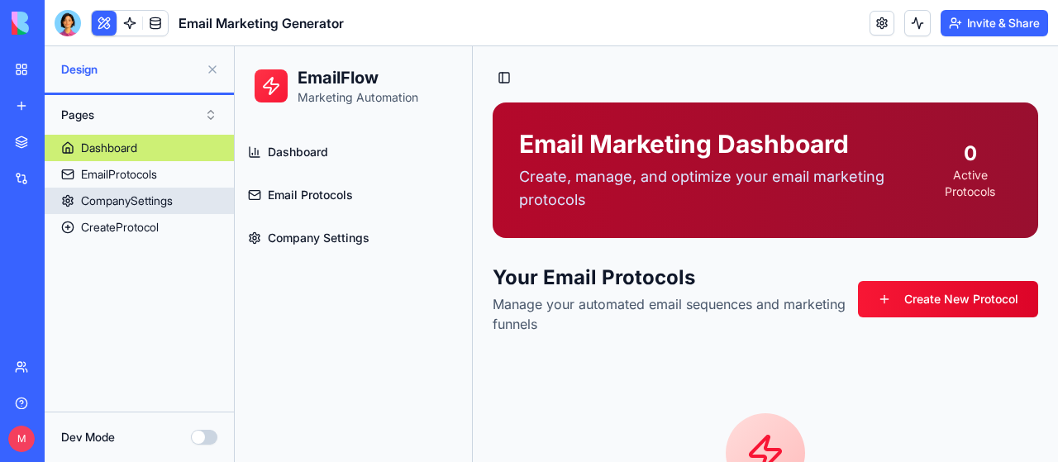
click at [162, 205] on div "CompanySettings" at bounding box center [127, 201] width 92 height 17
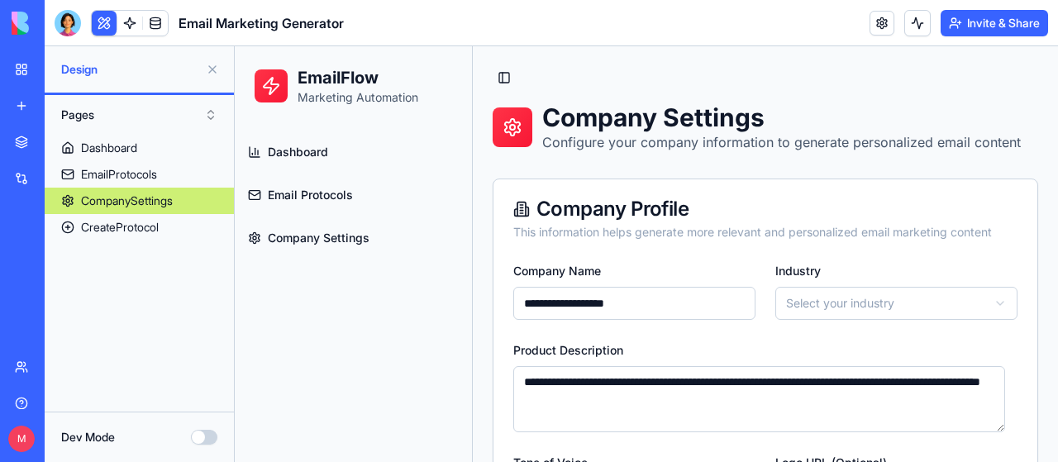
click at [317, 153] on span "Dashboard" at bounding box center [298, 152] width 60 height 17
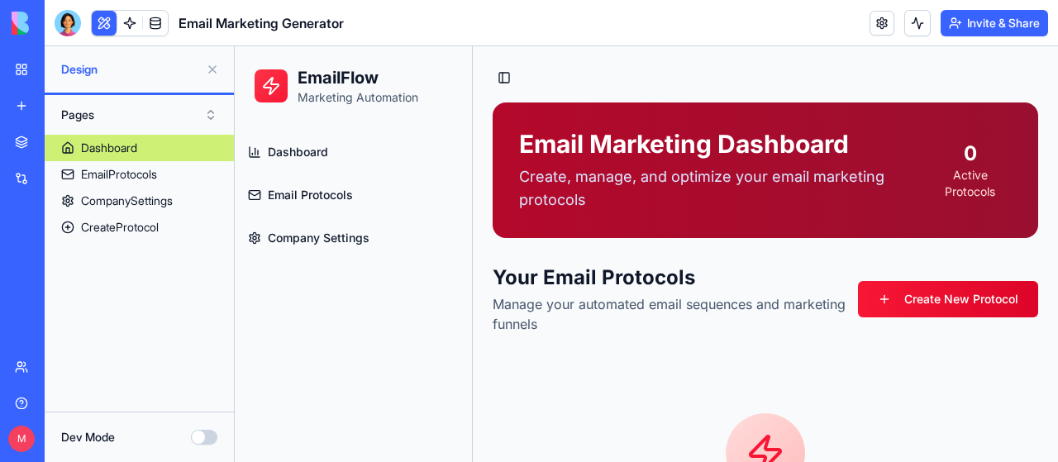
click at [504, 77] on button "Toggle Sidebar" at bounding box center [504, 77] width 23 height 23
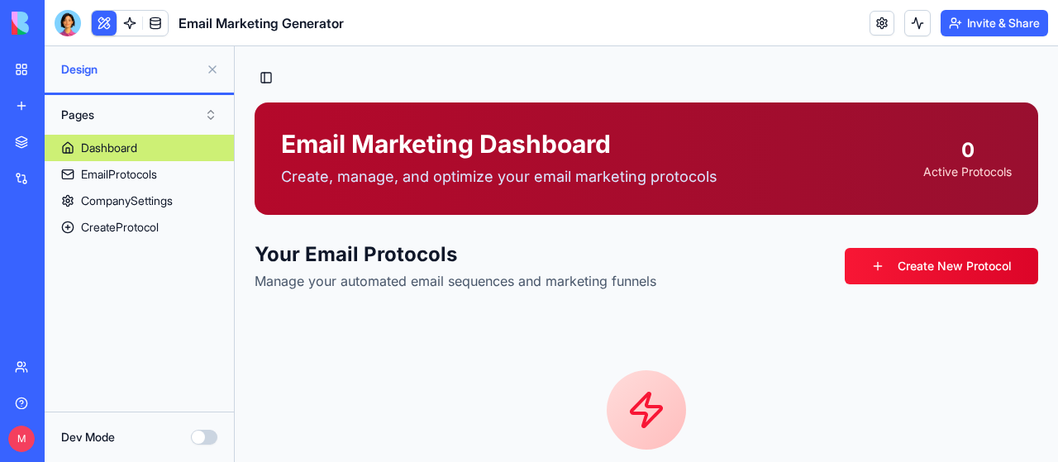
click at [61, 289] on div "Email Marketing Generator" at bounding box center [38, 294] width 46 height 17
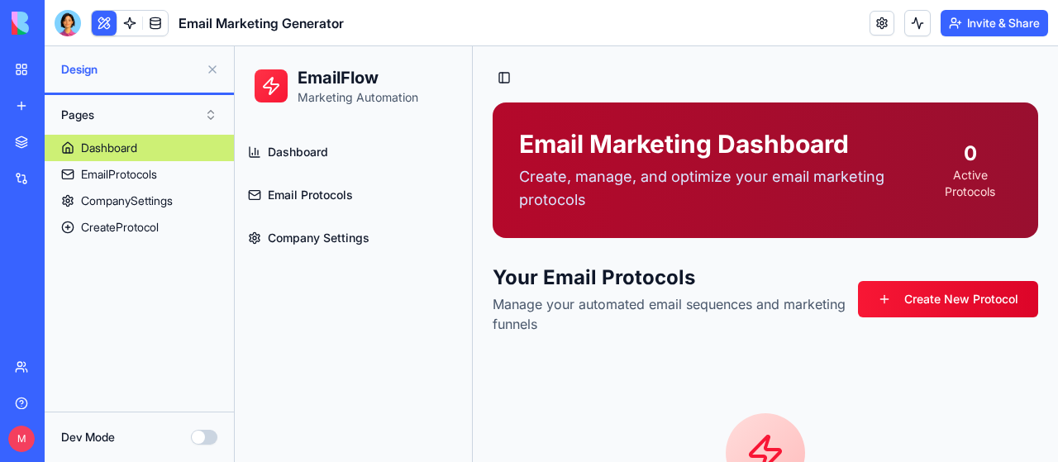
click at [58, 66] on div "My Workspace" at bounding box center [50, 69] width 21 height 17
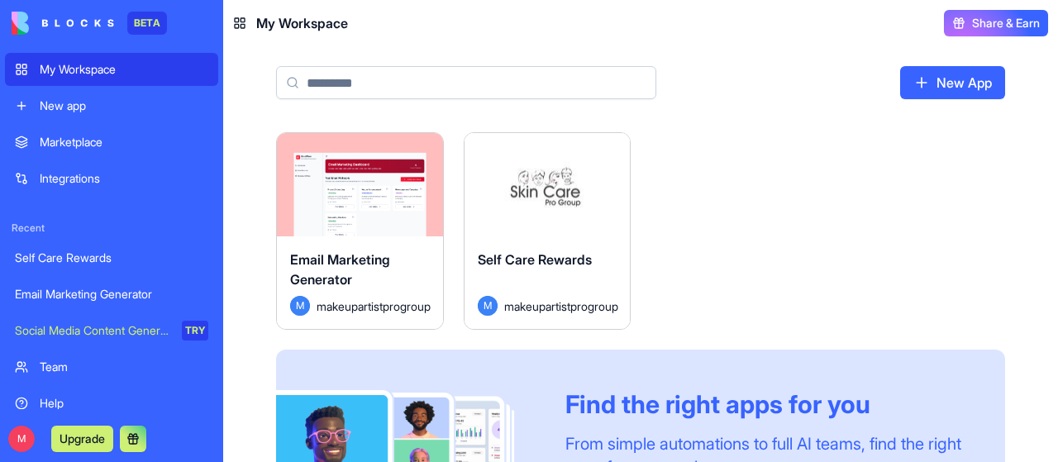
click at [394, 185] on button "Launch" at bounding box center [360, 185] width 124 height 33
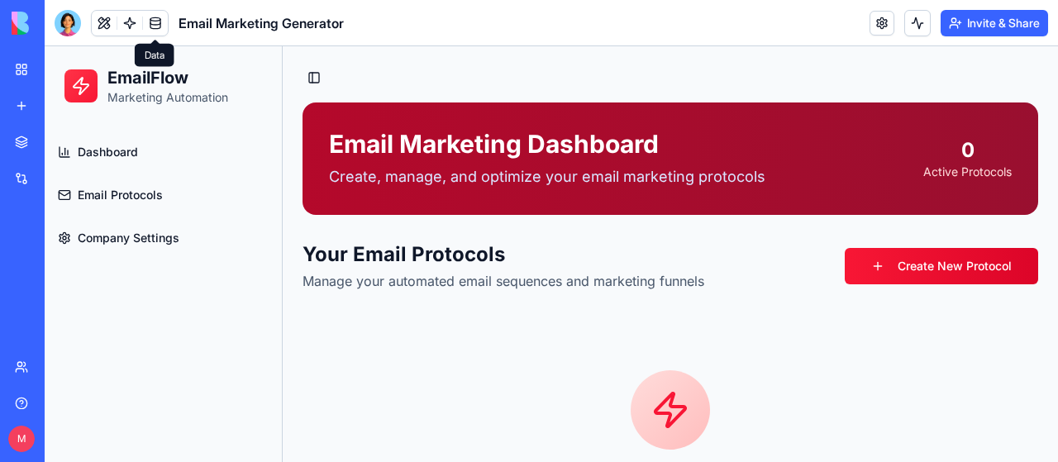
click at [155, 21] on link at bounding box center [155, 23] width 25 height 25
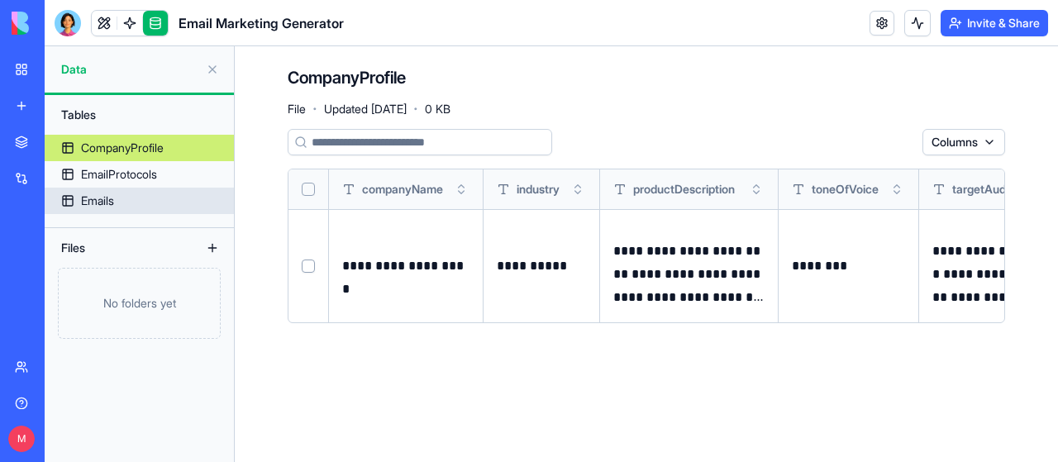
click at [109, 195] on div "Emails" at bounding box center [97, 201] width 33 height 17
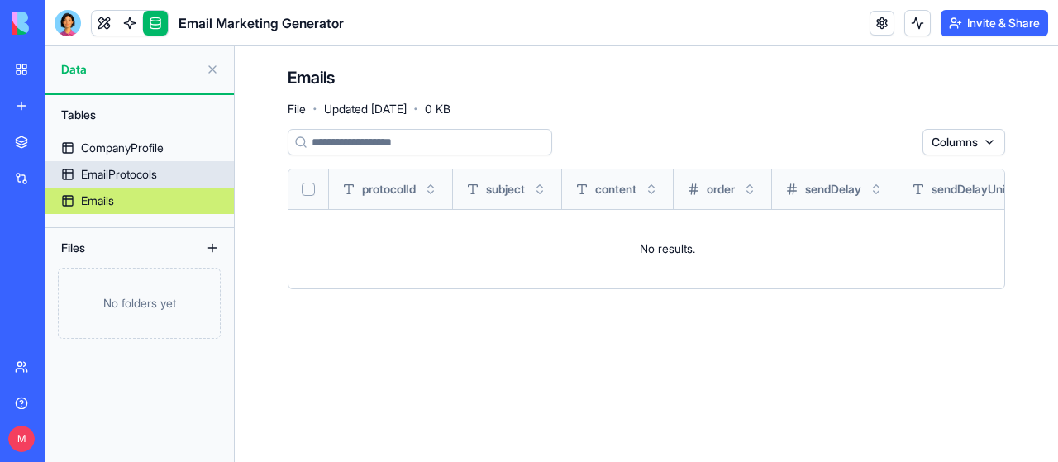
click at [111, 169] on div "EmailProtocols" at bounding box center [119, 174] width 76 height 17
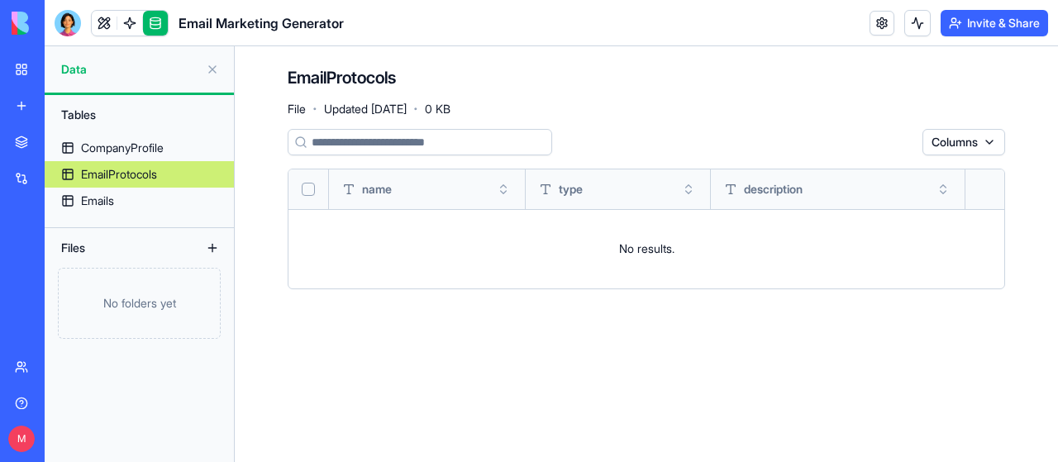
click at [330, 140] on input at bounding box center [420, 142] width 264 height 26
click at [162, 145] on div "CompanyProfile" at bounding box center [122, 148] width 83 height 17
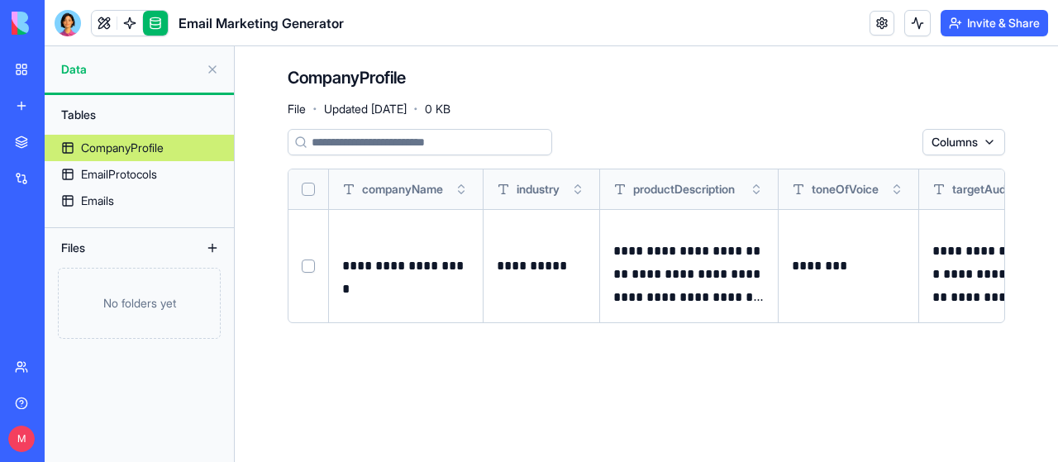
click at [216, 69] on button at bounding box center [212, 69] width 26 height 26
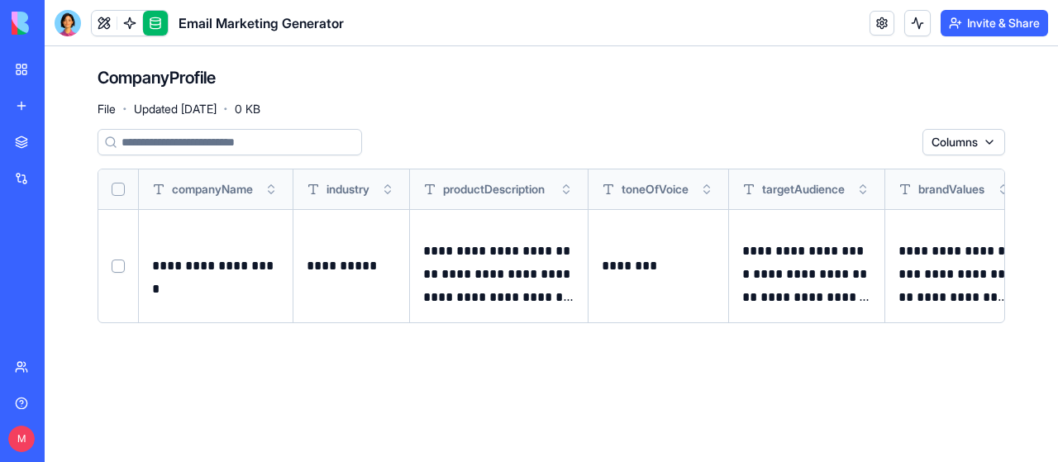
click at [60, 66] on div "My Workspace" at bounding box center [50, 69] width 21 height 17
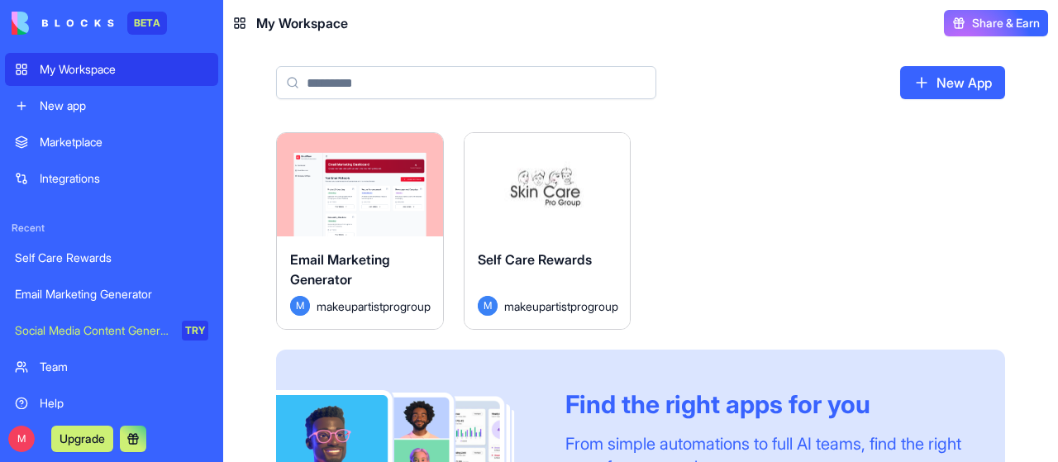
click at [379, 183] on button "Launch" at bounding box center [360, 185] width 124 height 33
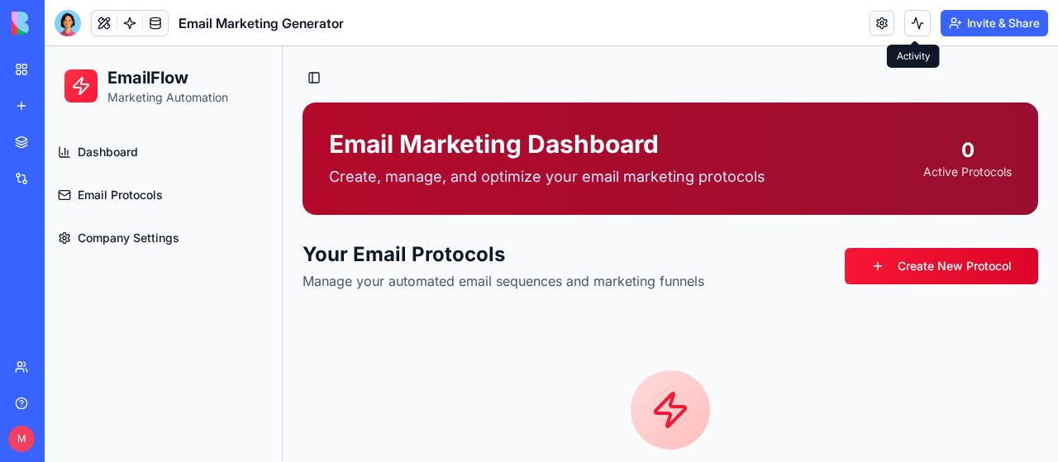
click at [913, 22] on button at bounding box center [917, 23] width 26 height 26
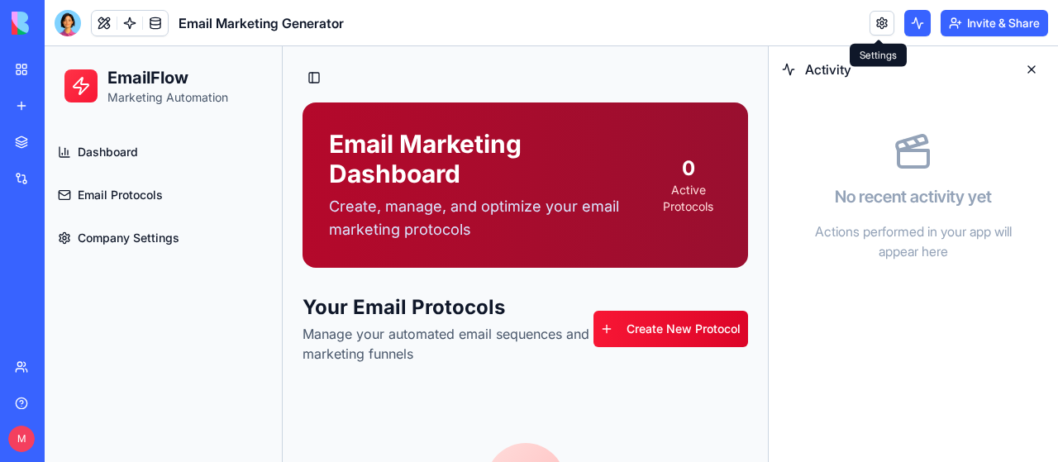
click at [883, 22] on link at bounding box center [882, 23] width 25 height 25
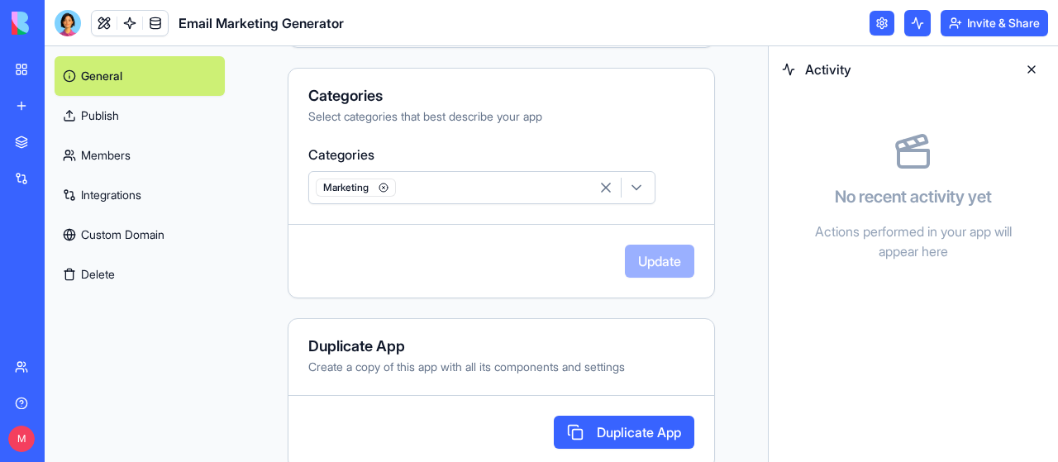
scroll to position [832, 0]
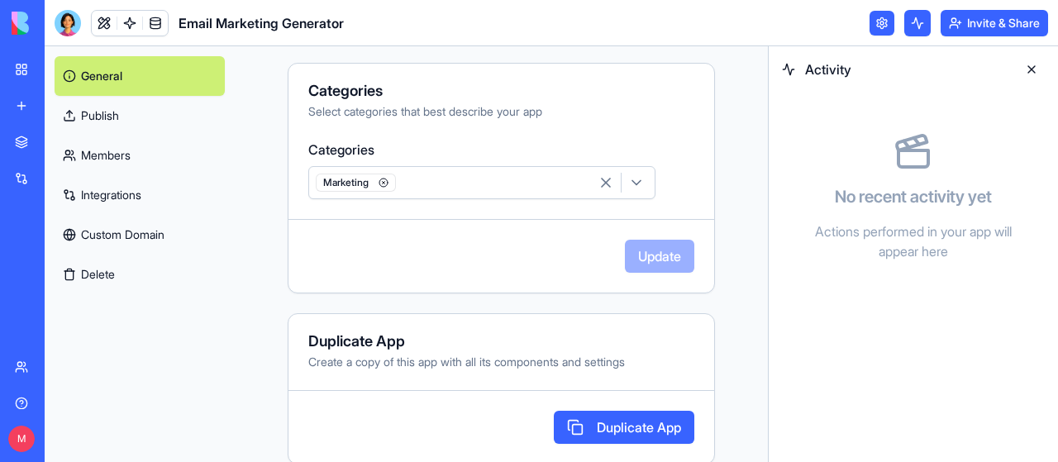
click at [102, 191] on link "Integrations" at bounding box center [140, 195] width 170 height 40
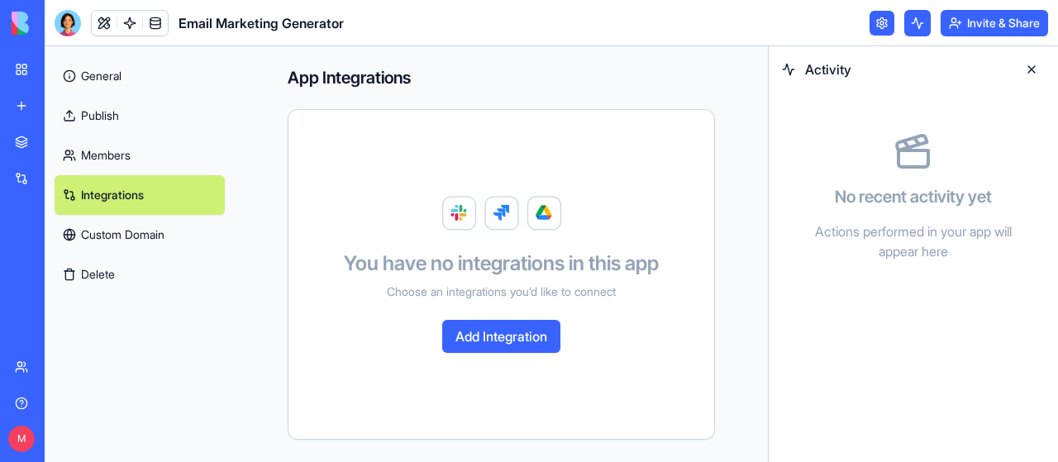
click at [114, 76] on link "General" at bounding box center [140, 76] width 170 height 40
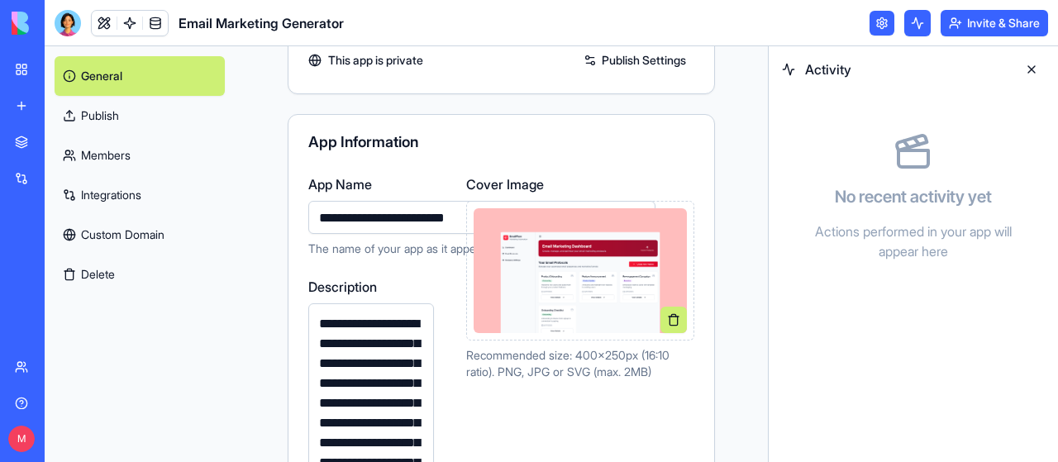
scroll to position [165, 0]
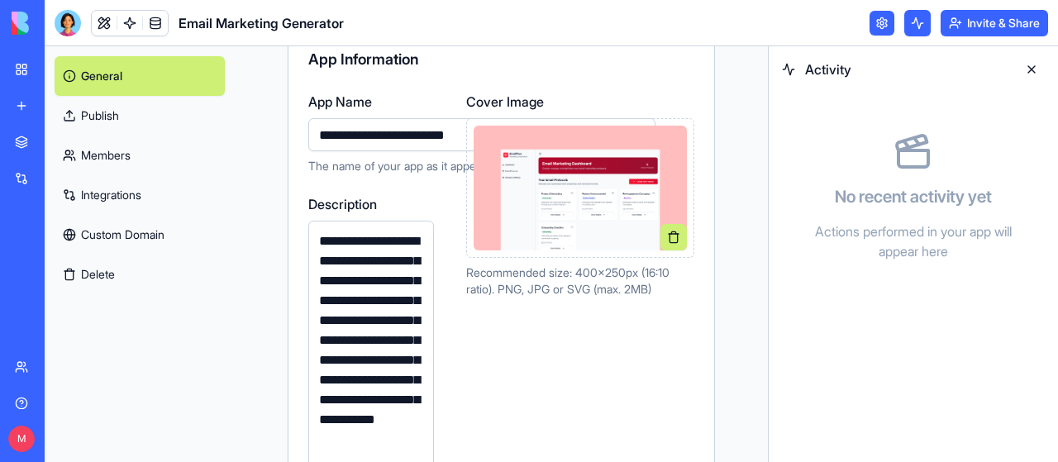
click at [51, 397] on div "Help" at bounding box center [50, 403] width 21 height 17
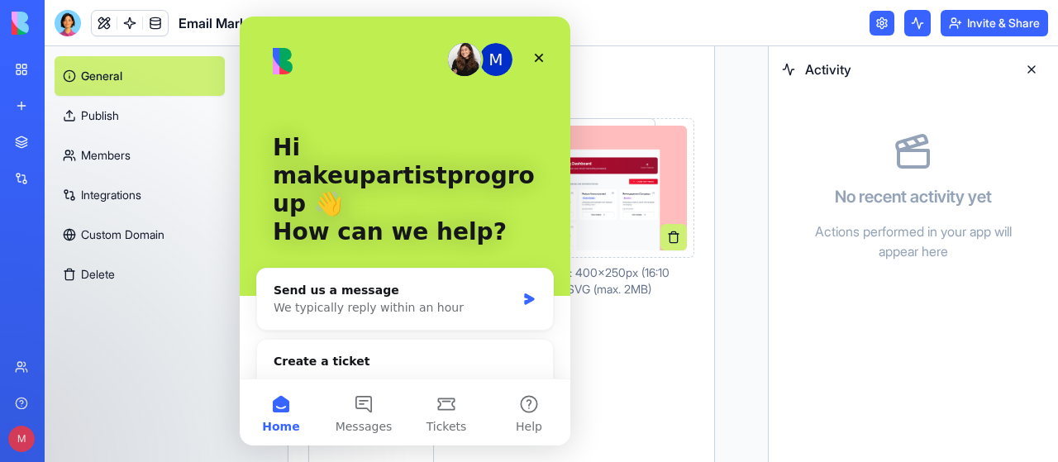
scroll to position [0, 0]
click at [531, 410] on button "Help" at bounding box center [529, 412] width 83 height 66
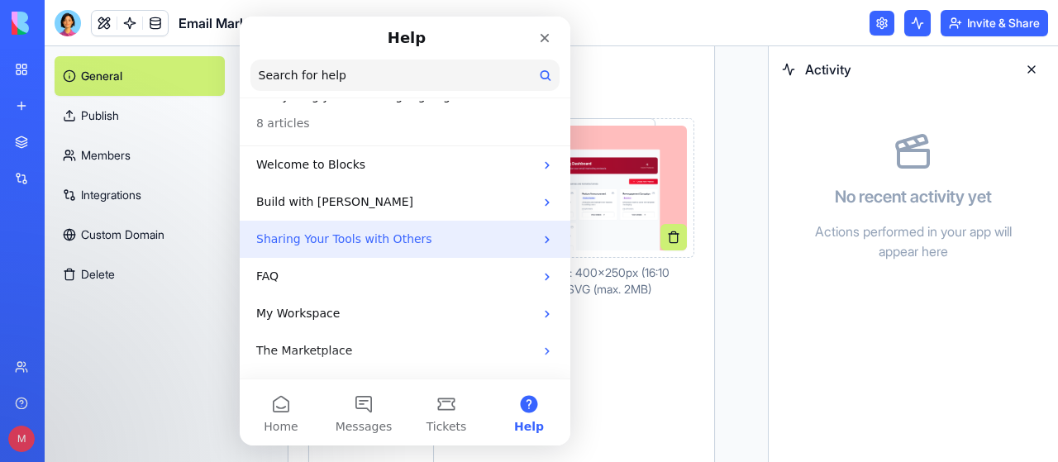
scroll to position [83, 0]
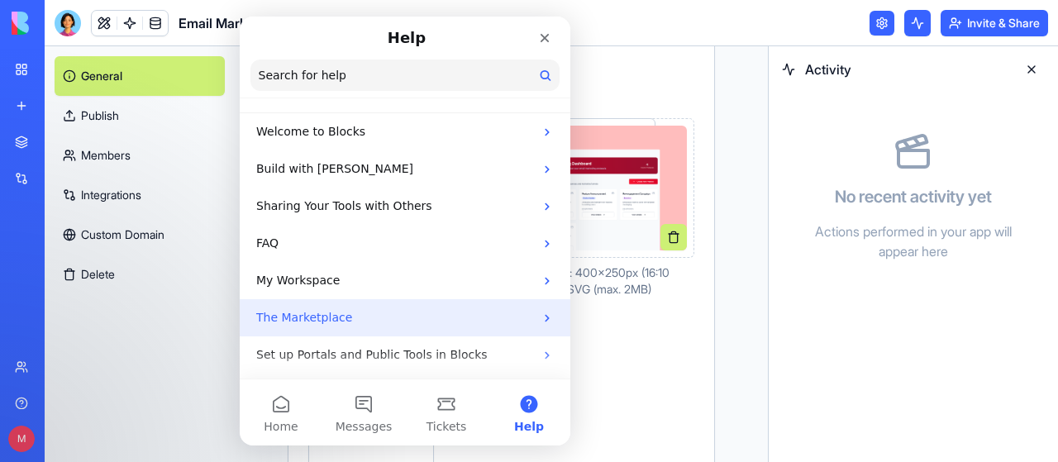
click at [492, 312] on p "The Marketplace" at bounding box center [395, 317] width 278 height 17
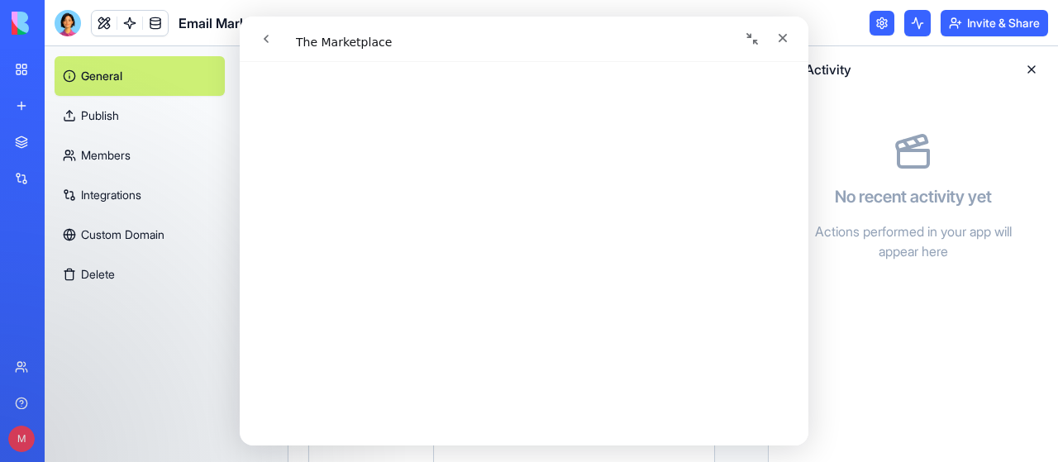
scroll to position [0, 0]
